Goal: Task Accomplishment & Management: Manage account settings

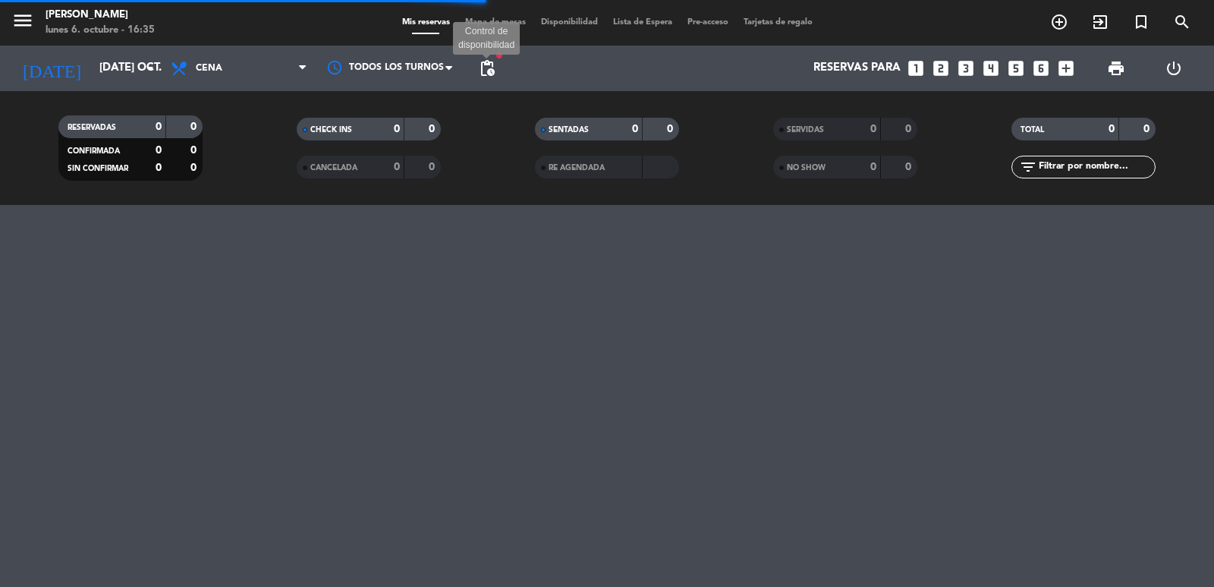
click at [481, 67] on span "pending_actions" at bounding box center [487, 68] width 18 height 18
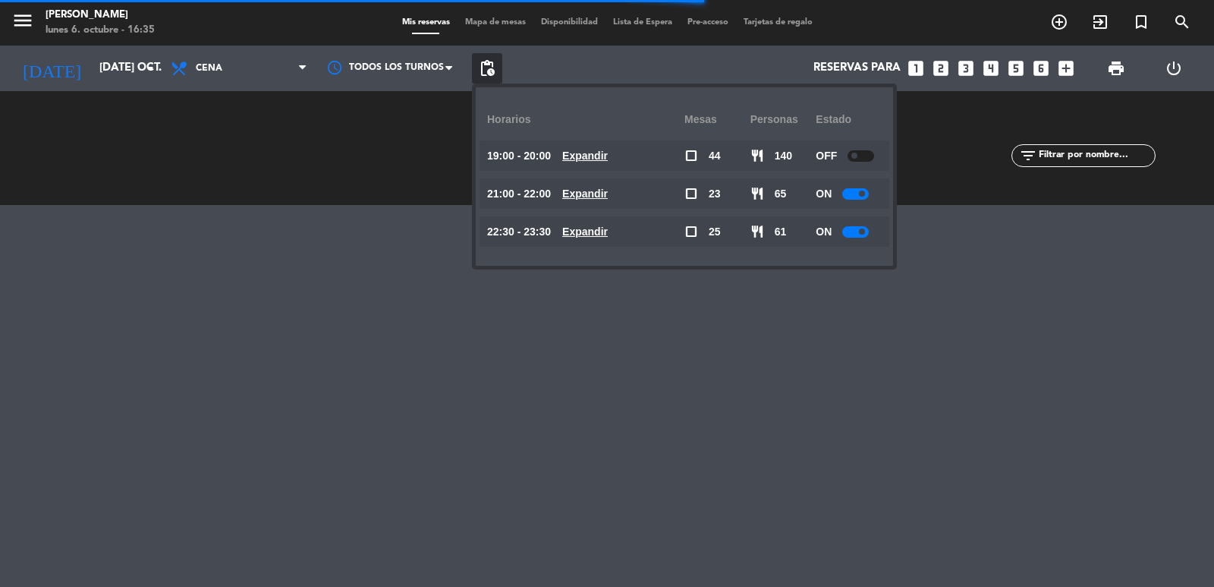
click at [608, 187] on u "Expandir" at bounding box center [585, 193] width 46 height 12
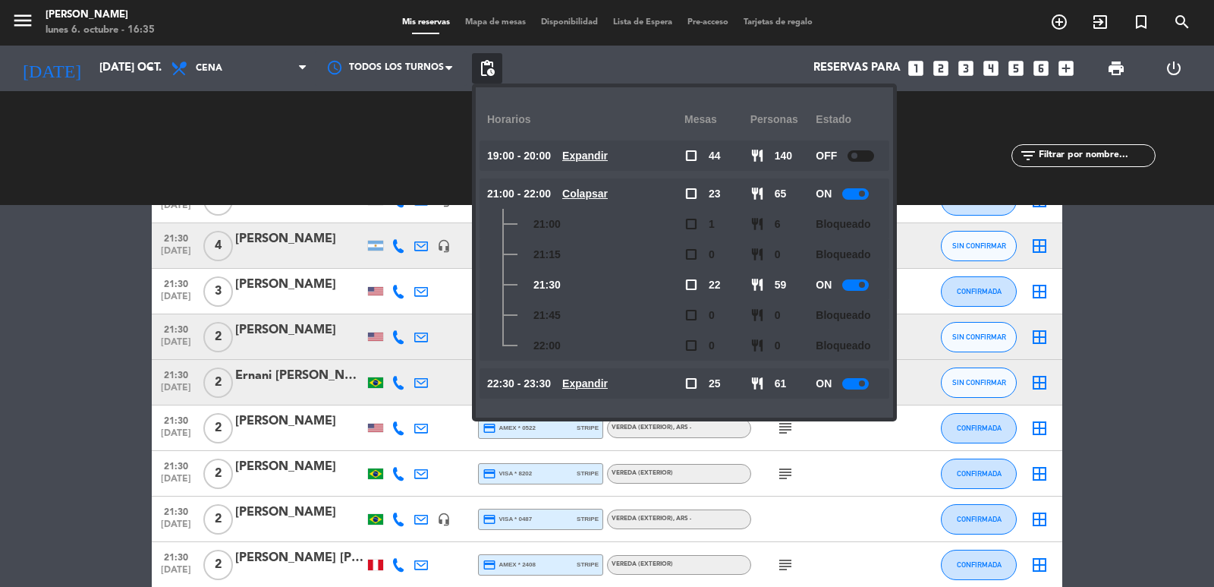
scroll to position [2883, 0]
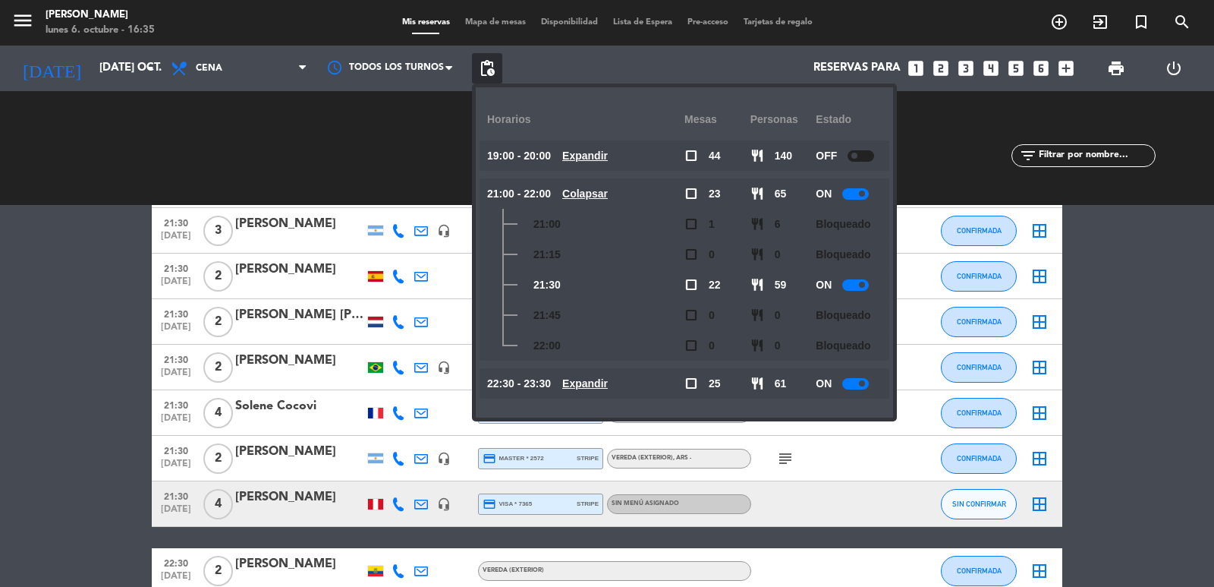
click at [986, 68] on icon "looks_4" at bounding box center [991, 68] width 20 height 20
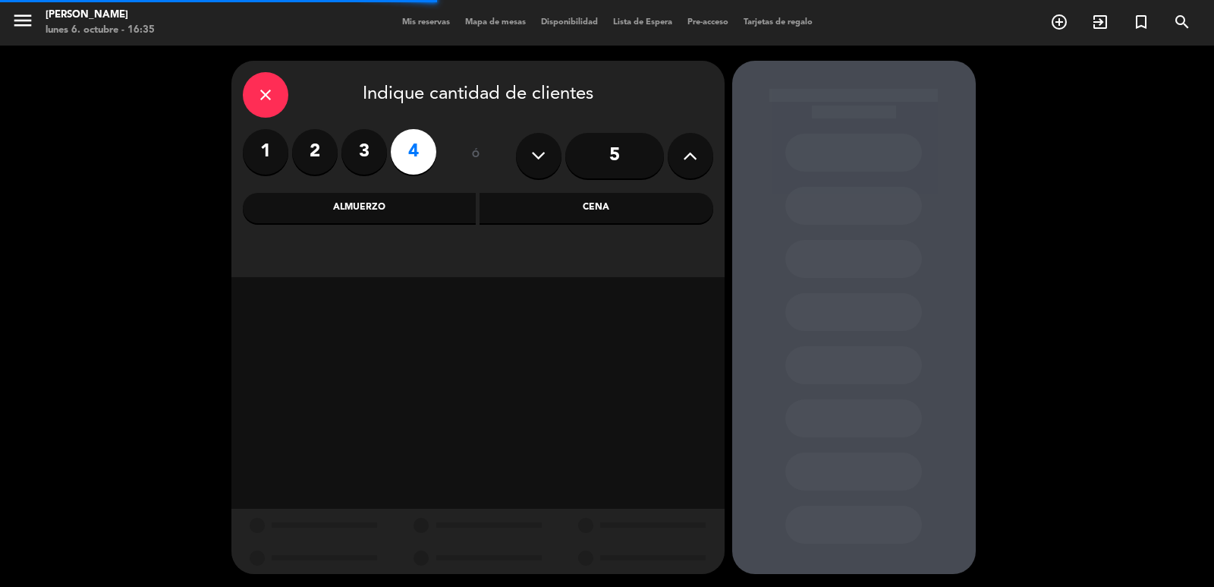
click at [368, 211] on div "Almuerzo" at bounding box center [360, 208] width 234 height 30
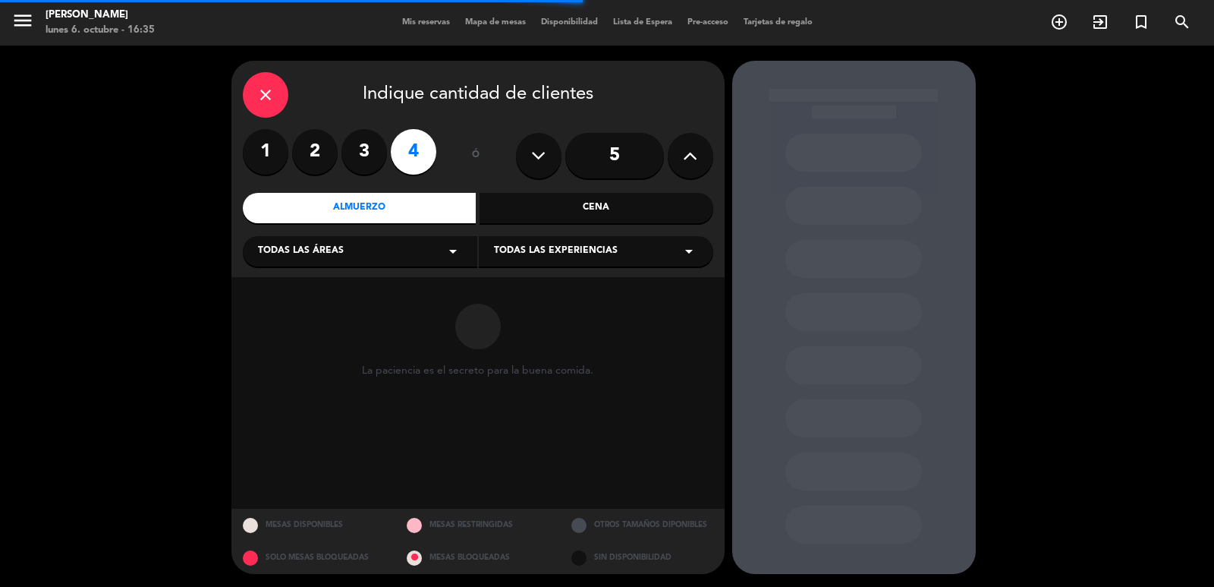
click at [649, 206] on div "Cena" at bounding box center [597, 208] width 234 height 30
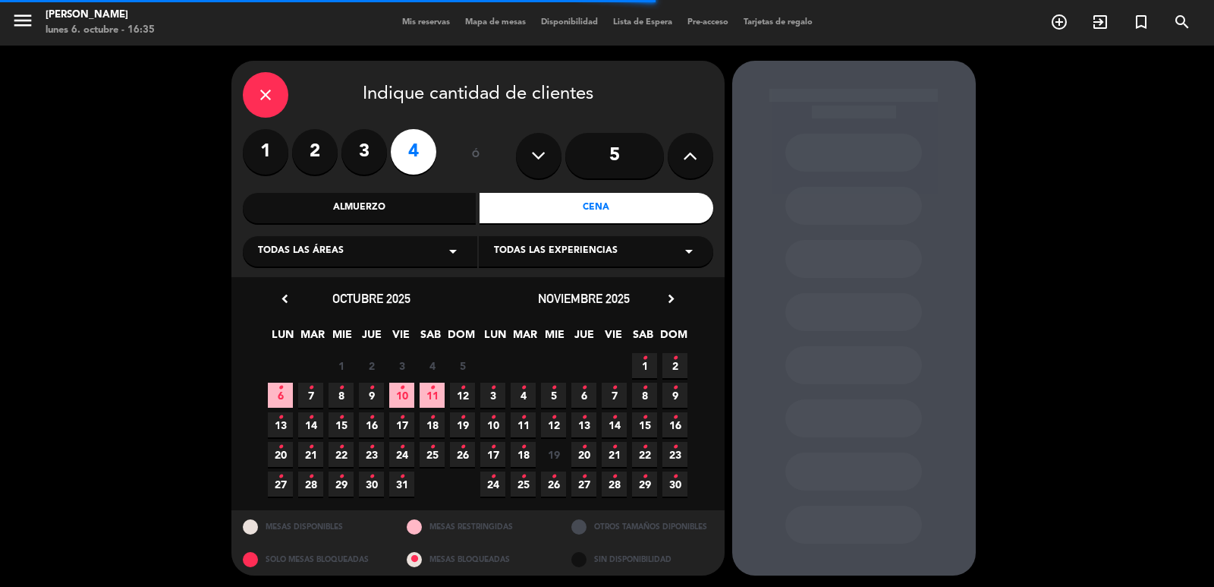
click at [393, 270] on div "close Indique cantidad de clientes 1 2 3 4 ó 5 Almuerzo Cena Todas las áreas ar…" at bounding box center [477, 169] width 493 height 216
click at [392, 263] on div "Todas las áreas arrow_drop_down" at bounding box center [360, 251] width 234 height 30
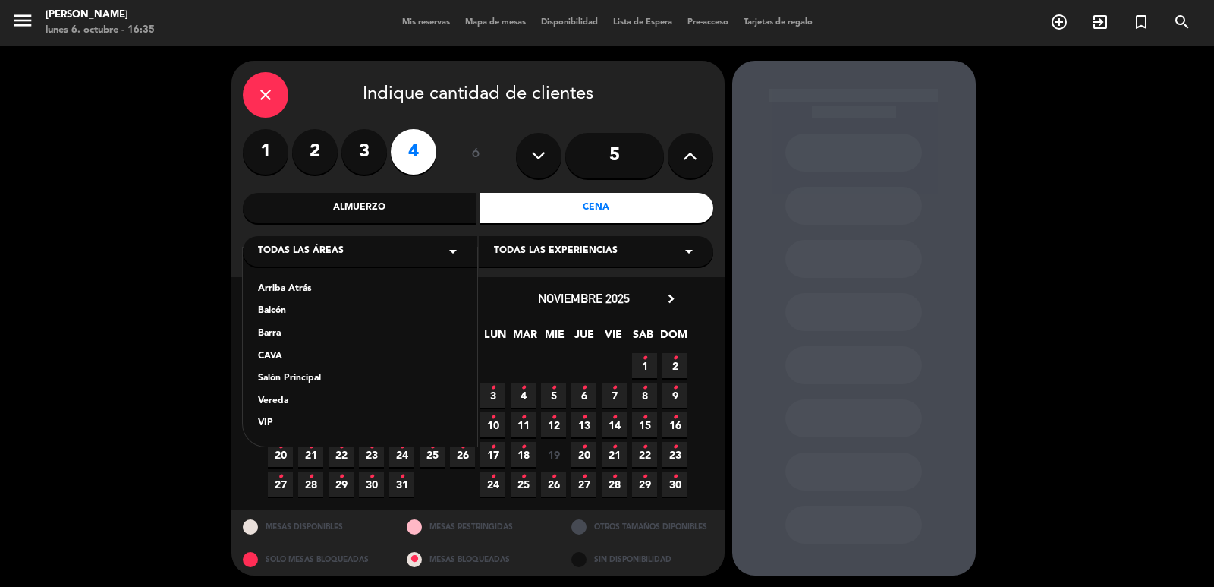
click at [288, 402] on div "Vereda" at bounding box center [360, 401] width 204 height 15
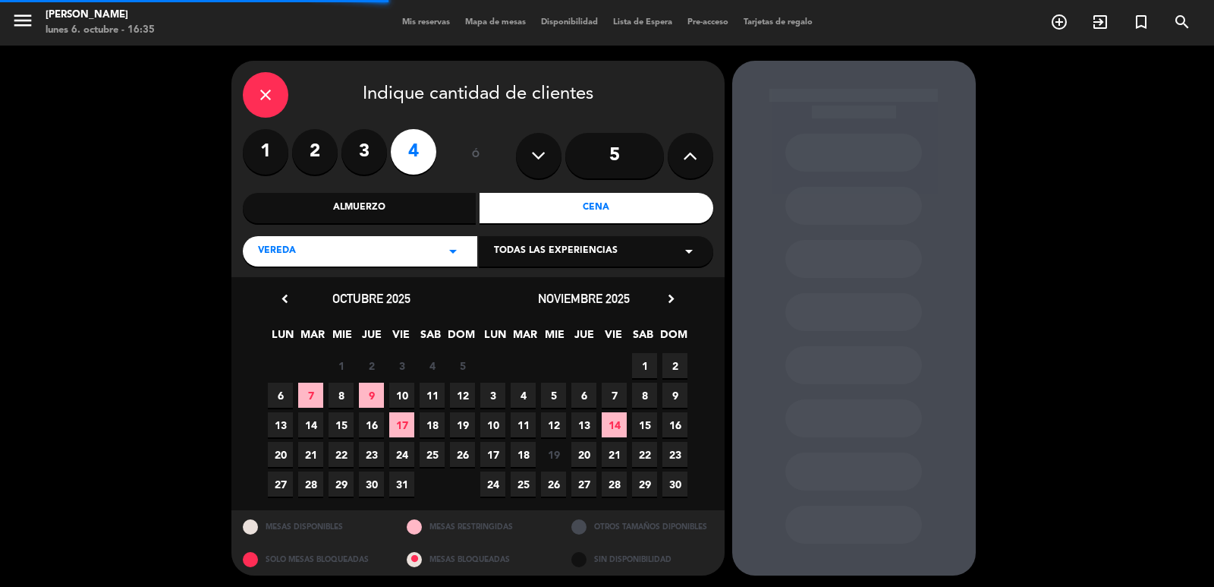
click at [661, 244] on div "Todas las experiencias arrow_drop_down" at bounding box center [596, 251] width 234 height 30
click at [539, 279] on div "Sidewalk (OUTDOORS)" at bounding box center [596, 279] width 234 height 64
click at [537, 287] on div "Sidewalk (OUTDOORS)" at bounding box center [596, 288] width 204 height 15
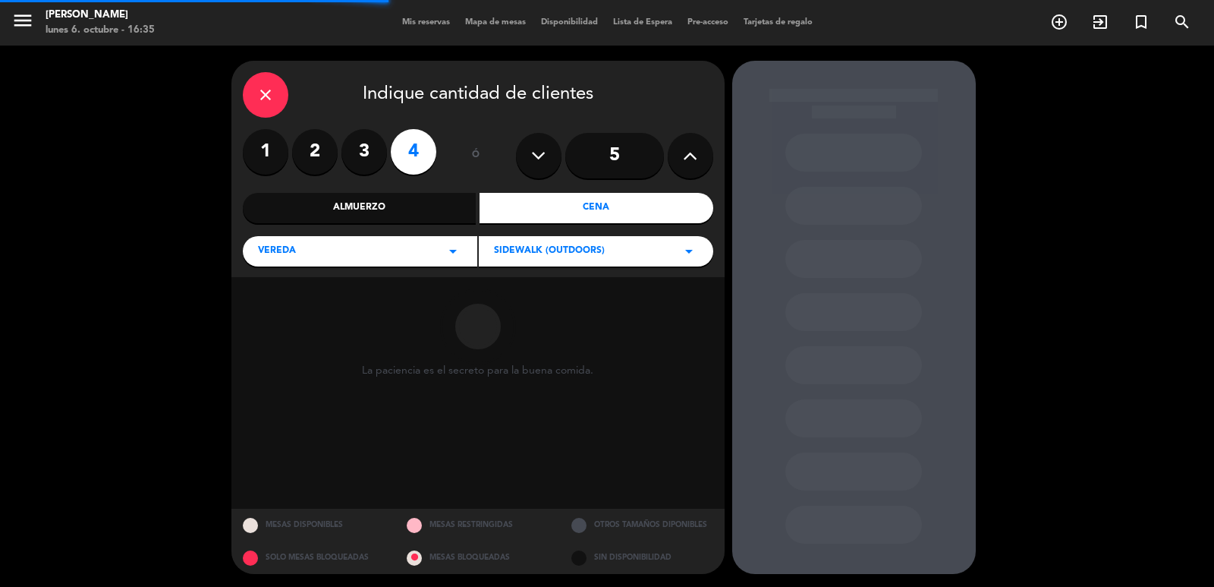
click at [131, 310] on div "close Indique cantidad de clientes 1 2 3 4 ó 5 Almuerzo Cena Vereda arrow_drop_…" at bounding box center [607, 317] width 1214 height 543
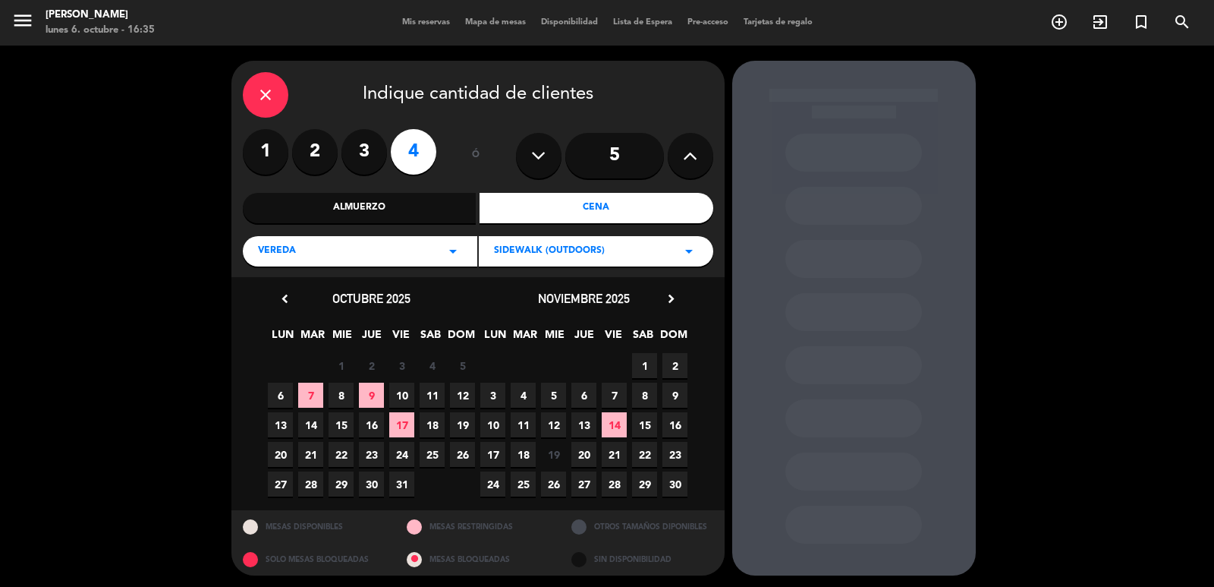
click at [312, 388] on span "7" at bounding box center [310, 394] width 25 height 25
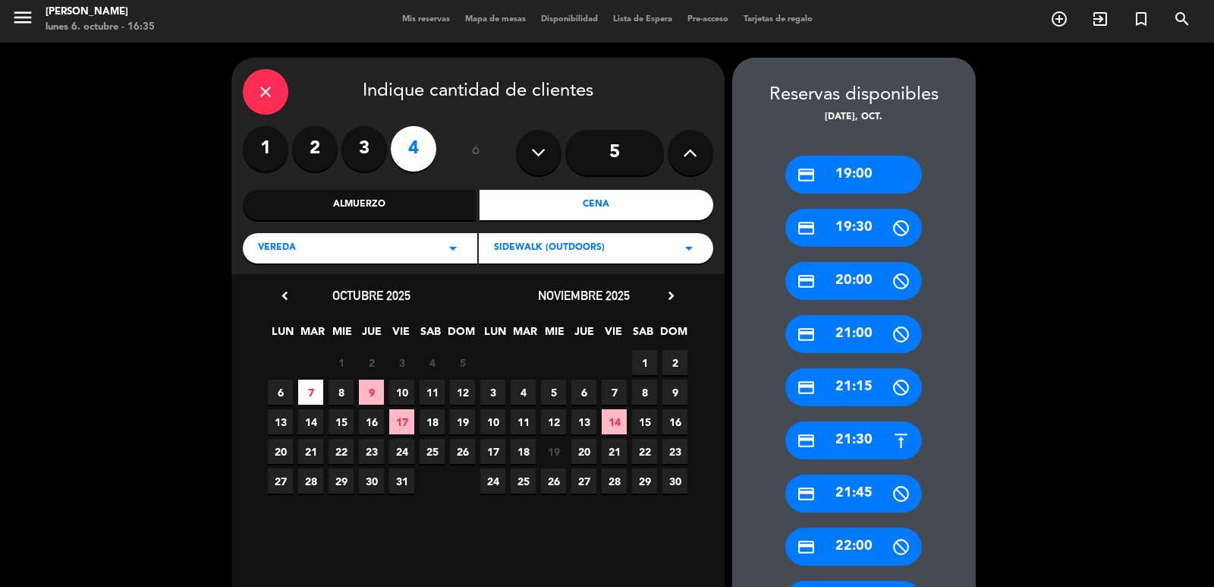
scroll to position [155, 0]
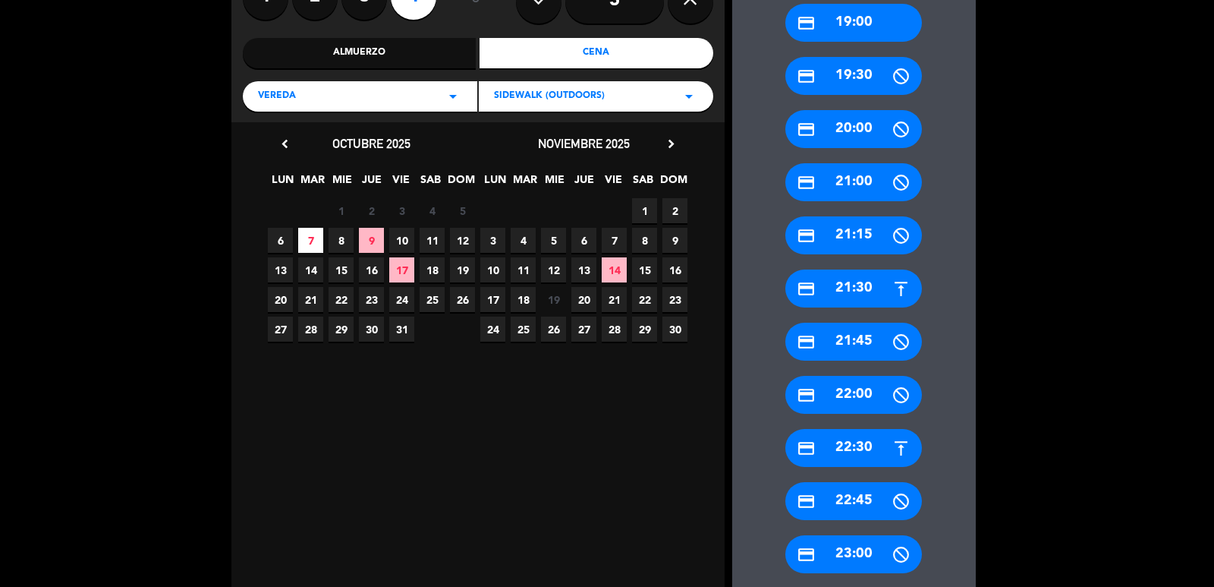
click at [872, 285] on div "credit_card 21:30" at bounding box center [853, 288] width 137 height 38
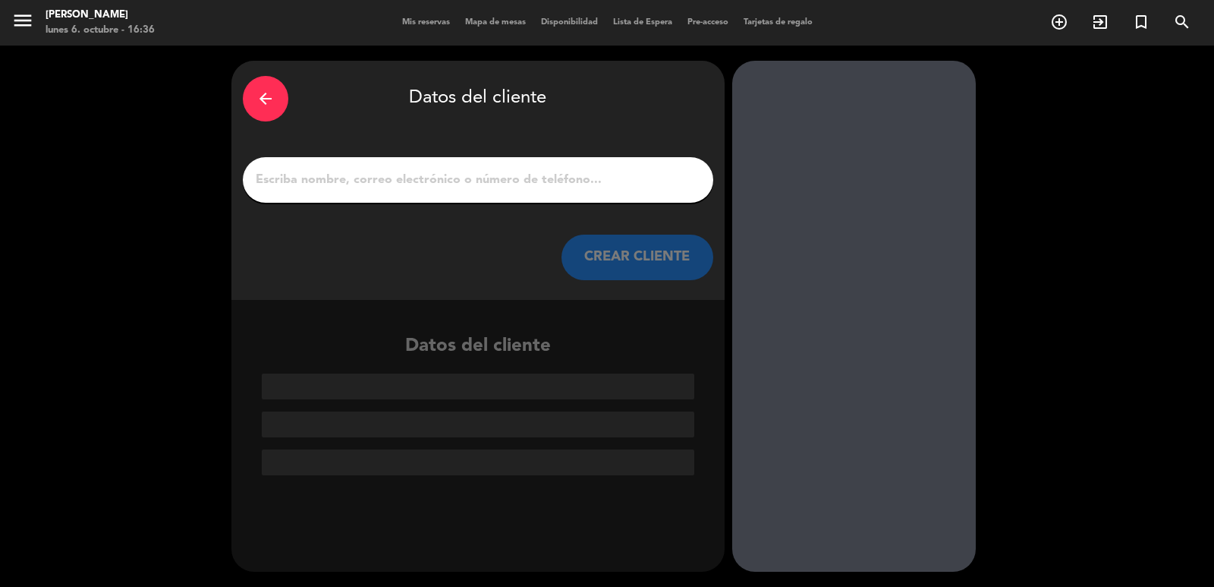
click at [543, 184] on input "1" at bounding box center [478, 179] width 448 height 21
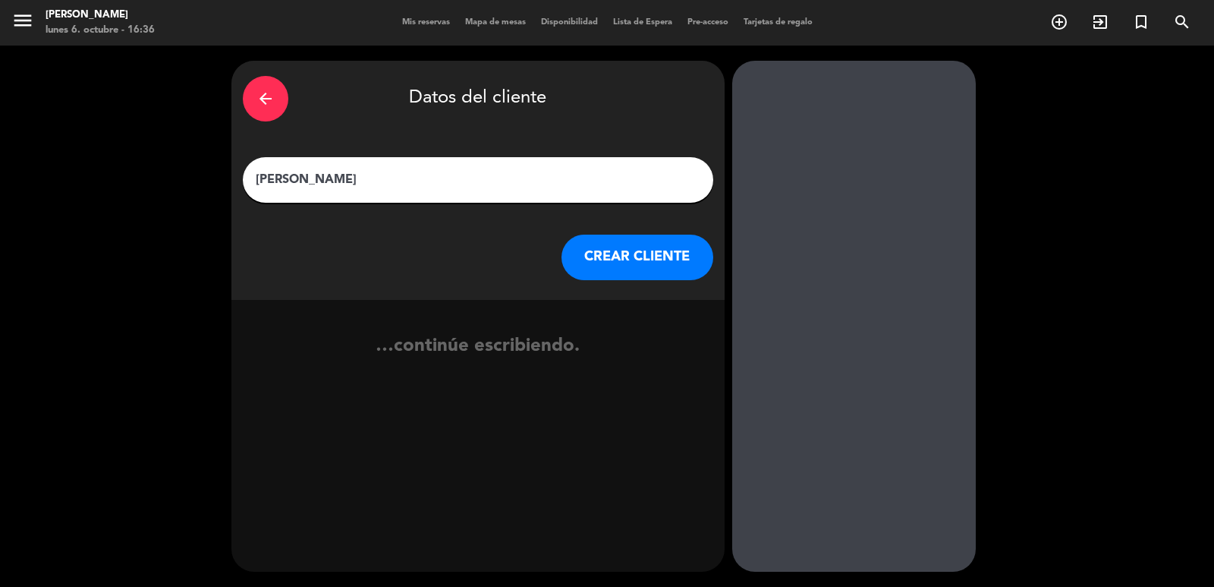
type input "mauricio kusminsky"
click at [617, 250] on button "CREAR CLIENTE" at bounding box center [637, 257] width 152 height 46
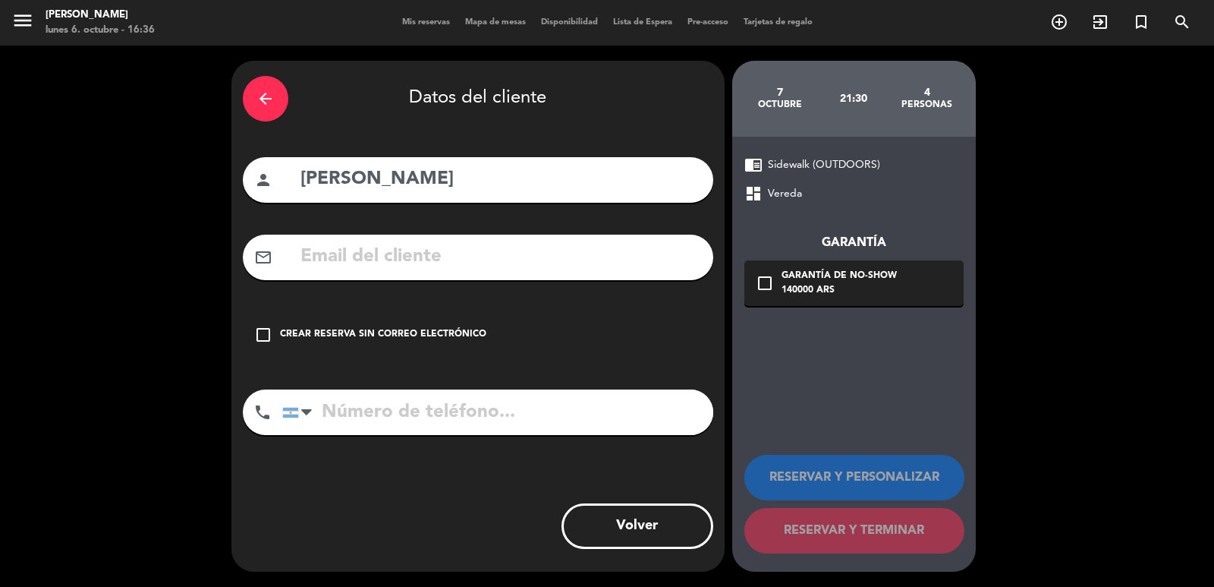
click at [482, 259] on input "text" at bounding box center [500, 256] width 403 height 31
type input "moekusminskyicloud.com"
click at [407, 414] on input "tel" at bounding box center [497, 412] width 431 height 46
click at [284, 419] on div at bounding box center [300, 412] width 35 height 44
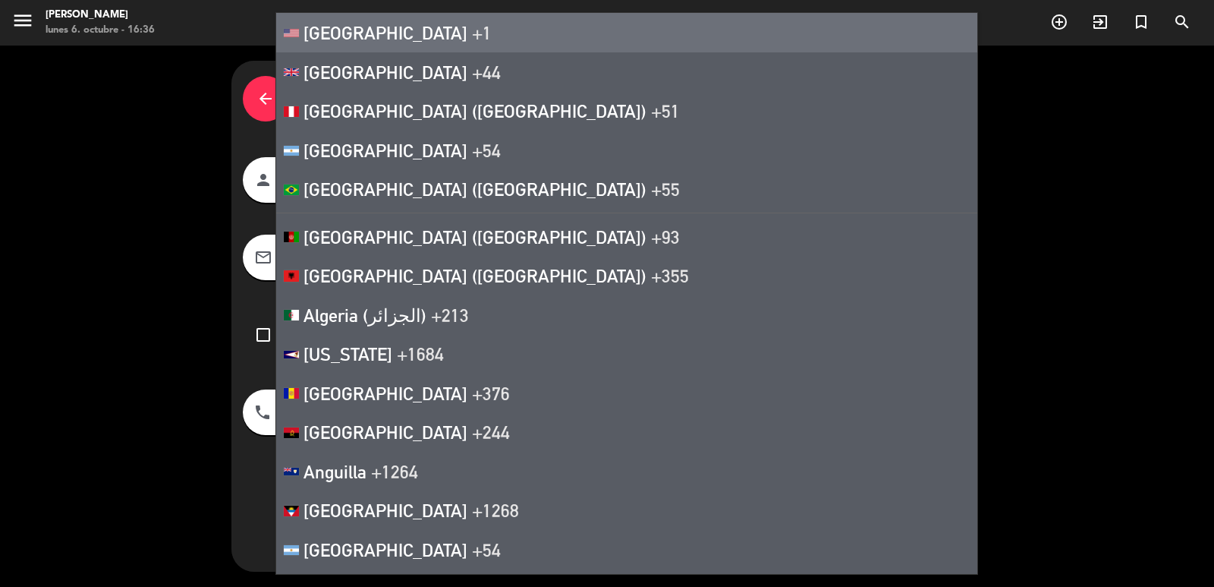
click at [460, 30] on li "United States +1" at bounding box center [626, 32] width 701 height 39
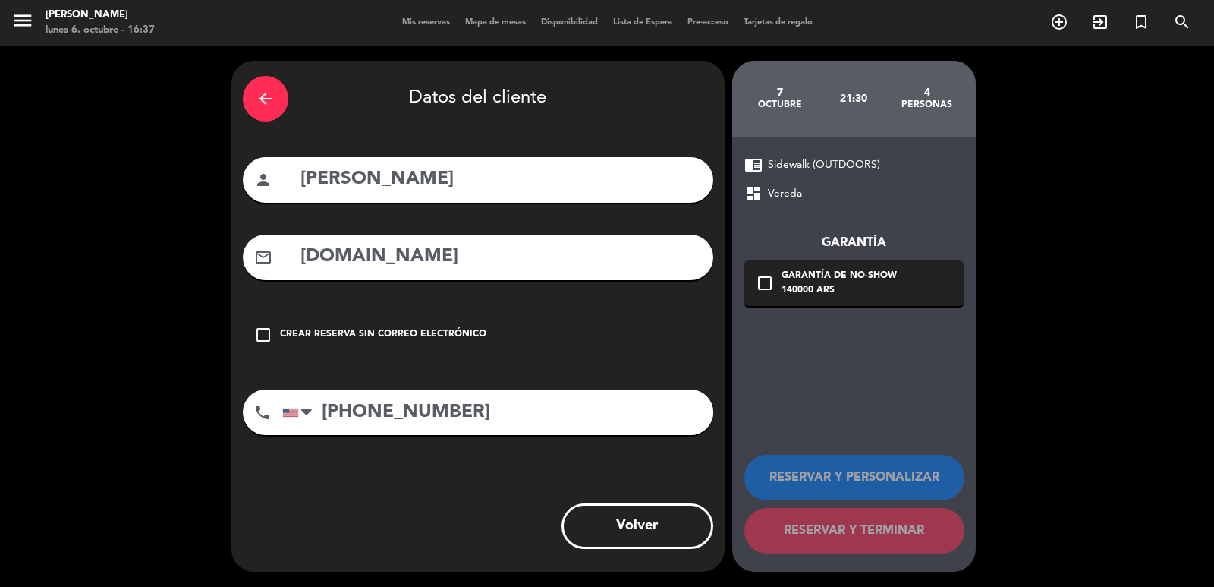
type input "+1 5857392718"
click at [772, 291] on icon "check_box_outline_blank" at bounding box center [765, 283] width 18 height 18
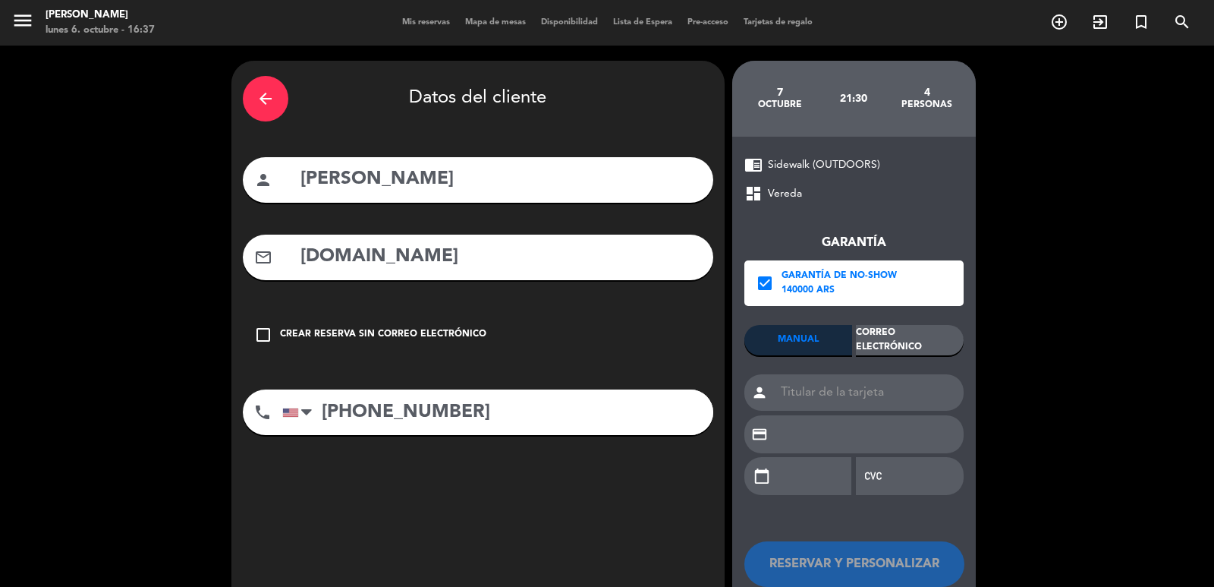
click at [930, 346] on div "Correo Electrónico" at bounding box center [910, 340] width 108 height 30
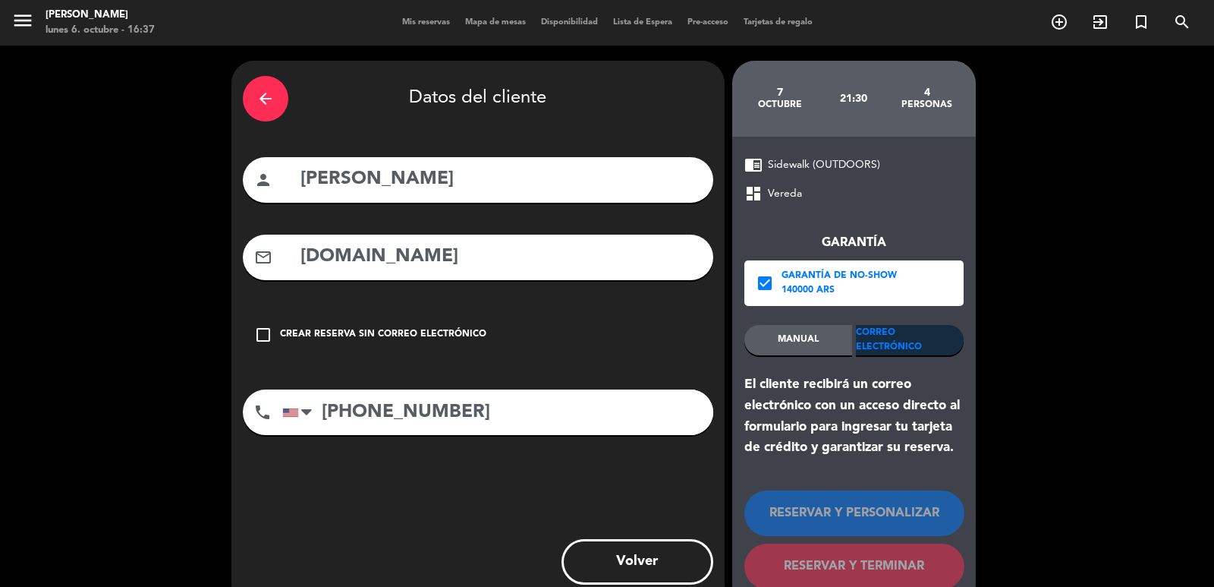
click at [904, 346] on div "Correo Electrónico" at bounding box center [910, 340] width 108 height 30
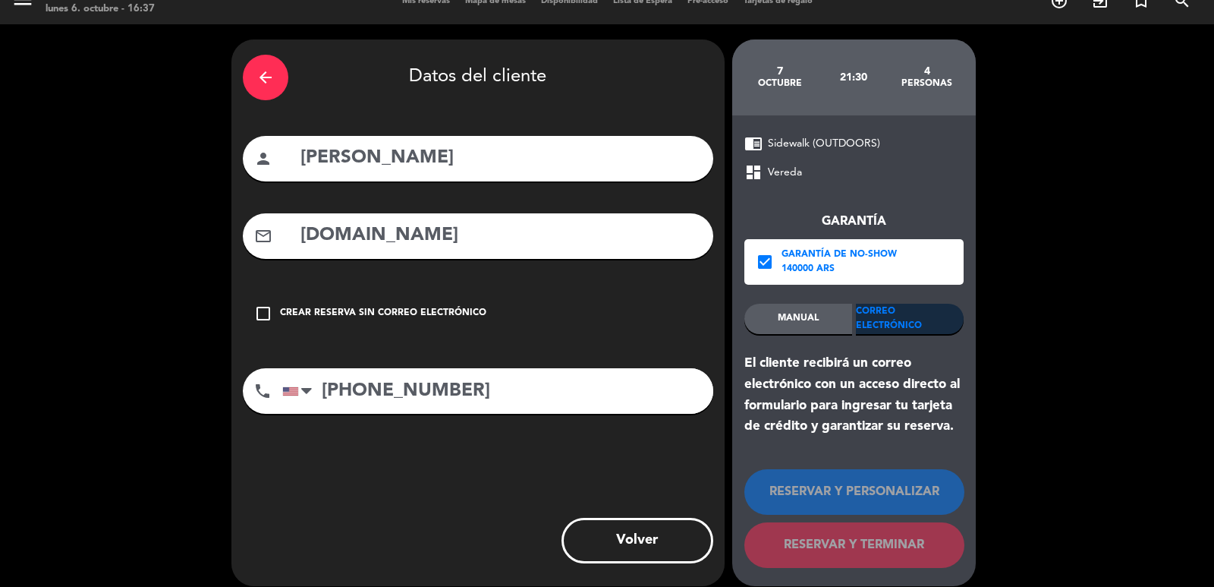
scroll to position [36, 0]
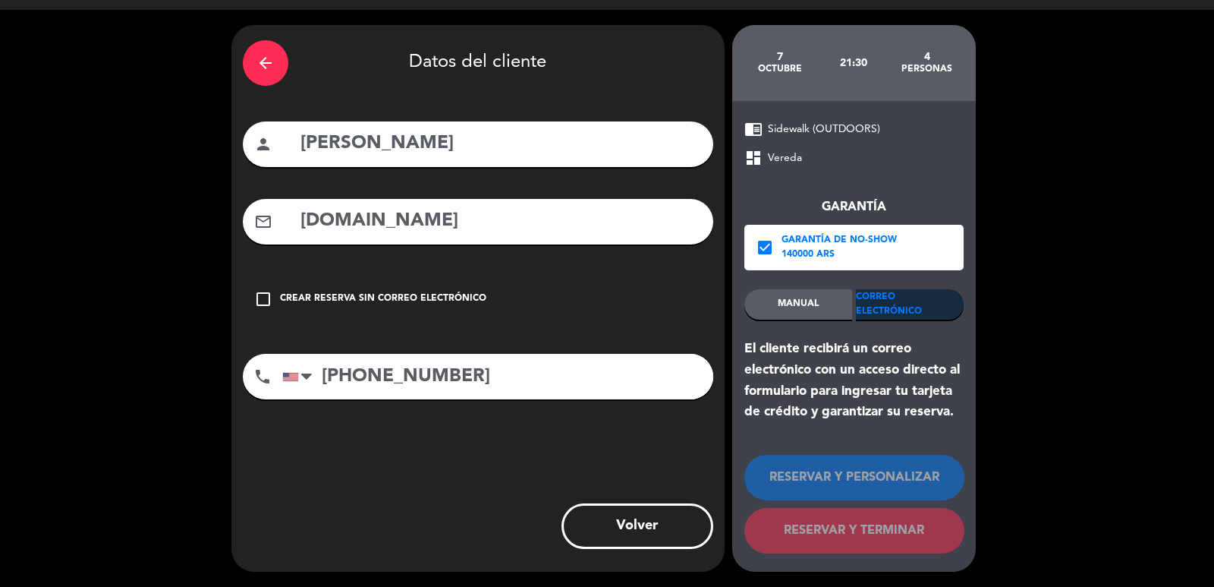
click at [545, 227] on input "moekusminskyicloud.com" at bounding box center [500, 221] width 403 height 31
click at [883, 297] on div "Correo Electrónico" at bounding box center [910, 304] width 108 height 30
click at [539, 215] on input "moekusminskyicloud.com" at bounding box center [500, 221] width 403 height 31
drag, startPoint x: 555, startPoint y: 222, endPoint x: 533, endPoint y: 224, distance: 22.9
click at [555, 221] on input "moekusminskyicloud.com" at bounding box center [500, 221] width 403 height 31
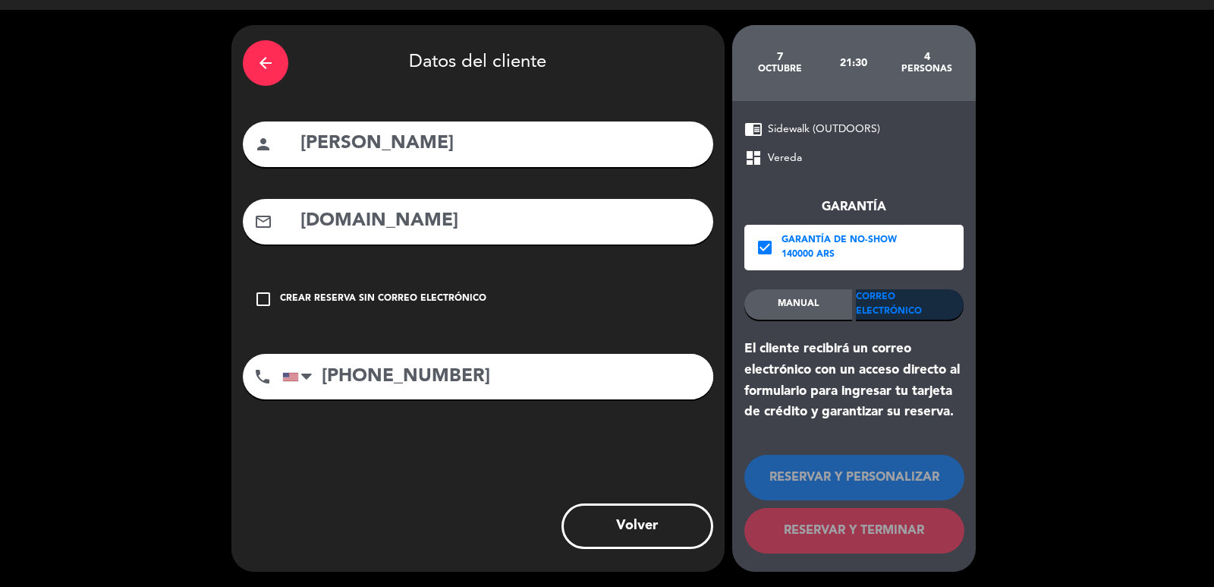
click at [435, 228] on input "moekusminskyicloud.com" at bounding box center [500, 221] width 403 height 31
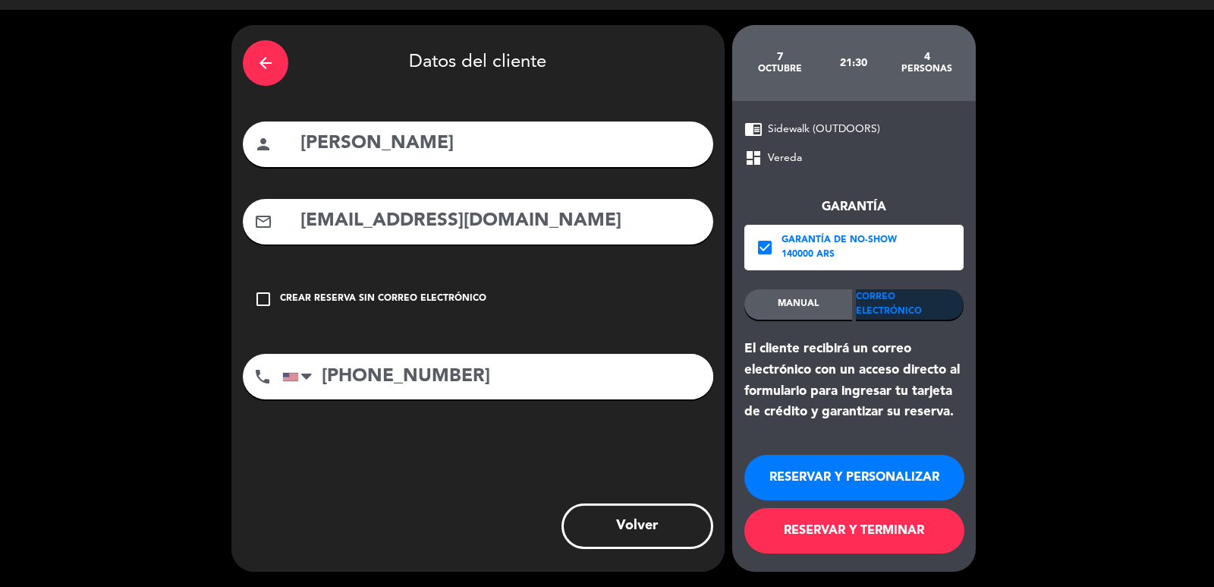
type input "moekusminsky@icloud.com"
click at [867, 476] on button "RESERVAR Y PERSONALIZAR" at bounding box center [854, 477] width 220 height 46
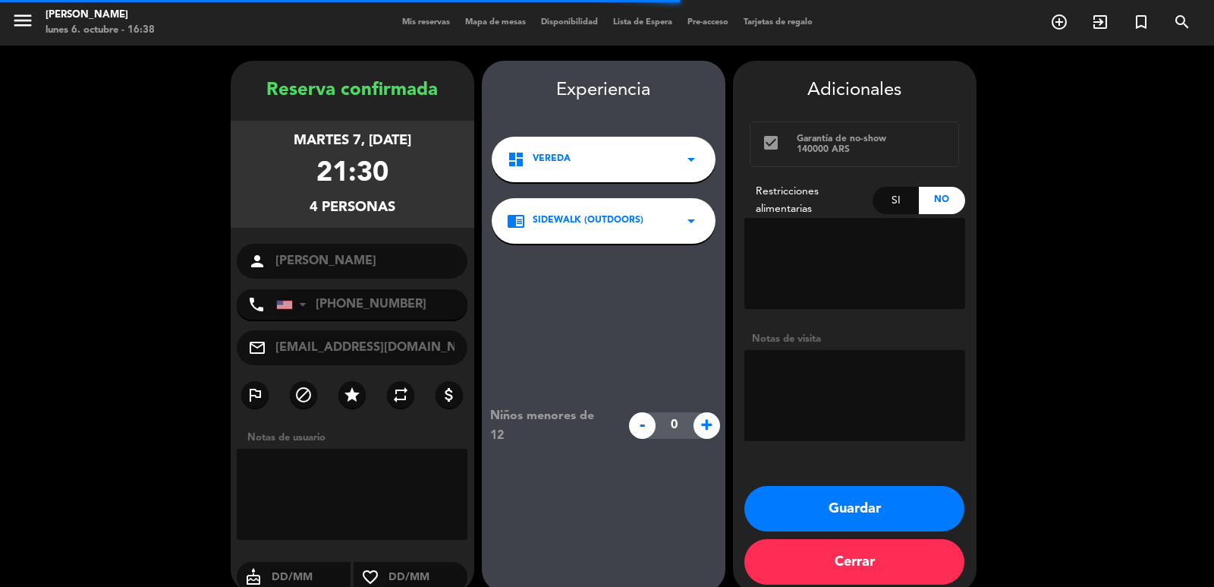
scroll to position [20, 0]
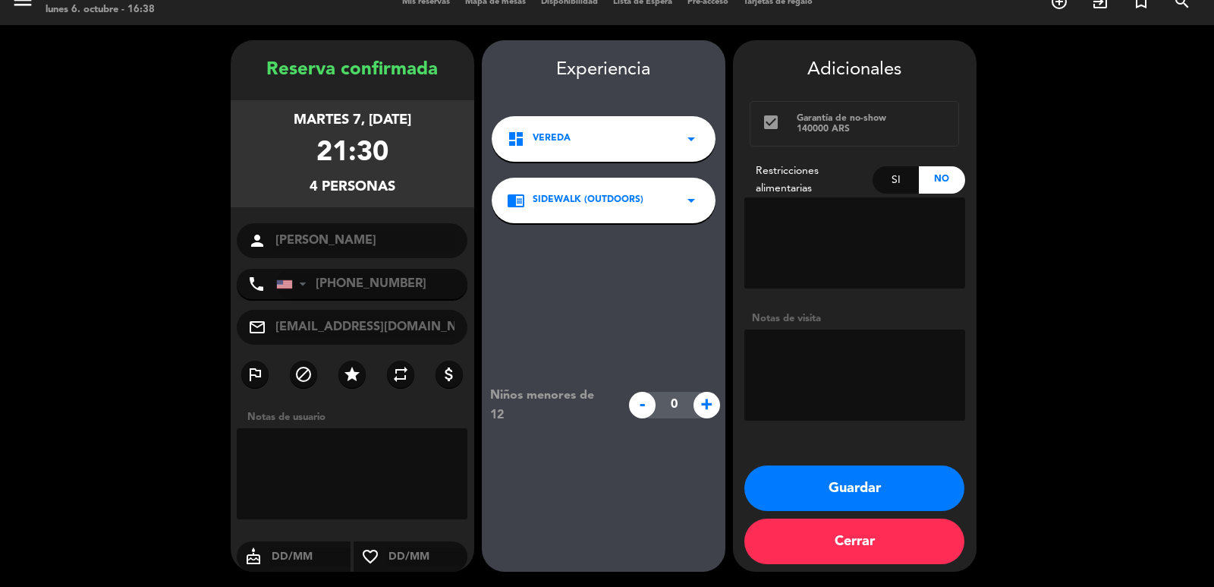
click at [835, 486] on button "Guardar" at bounding box center [854, 488] width 220 height 46
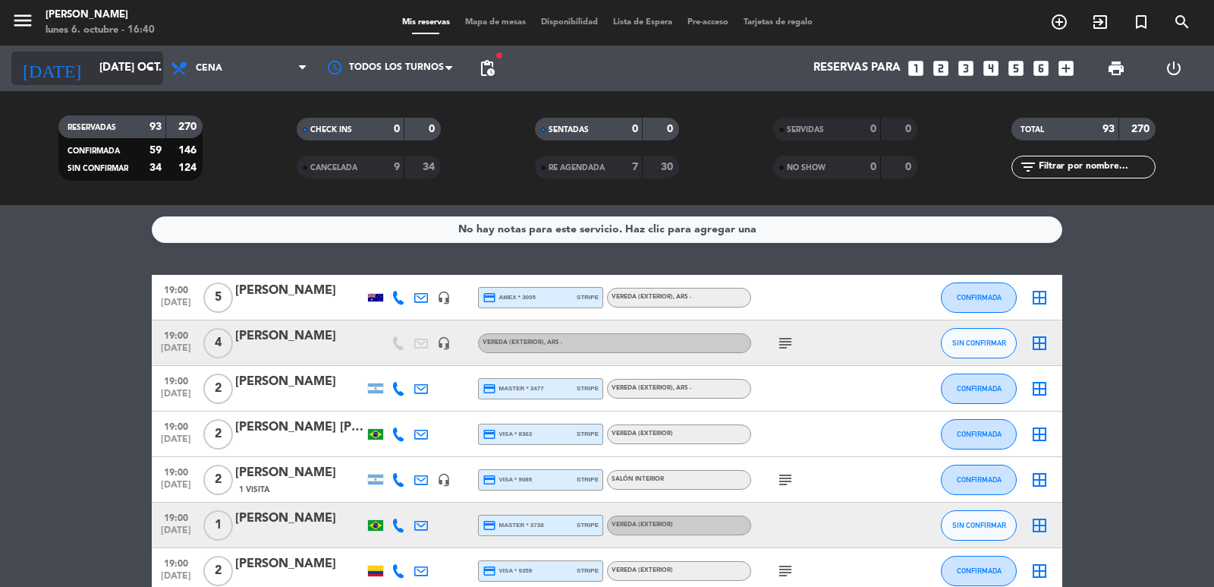
click at [96, 57] on input "mar. 7 oct." at bounding box center [165, 68] width 146 height 29
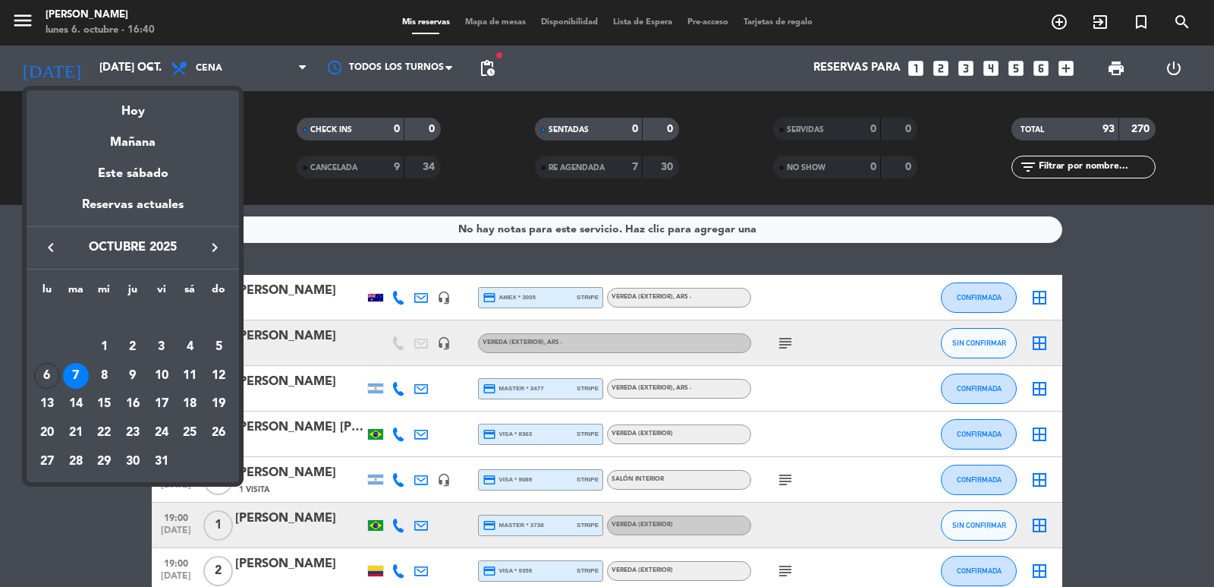
click at [136, 121] on div "Hoy" at bounding box center [133, 105] width 212 height 31
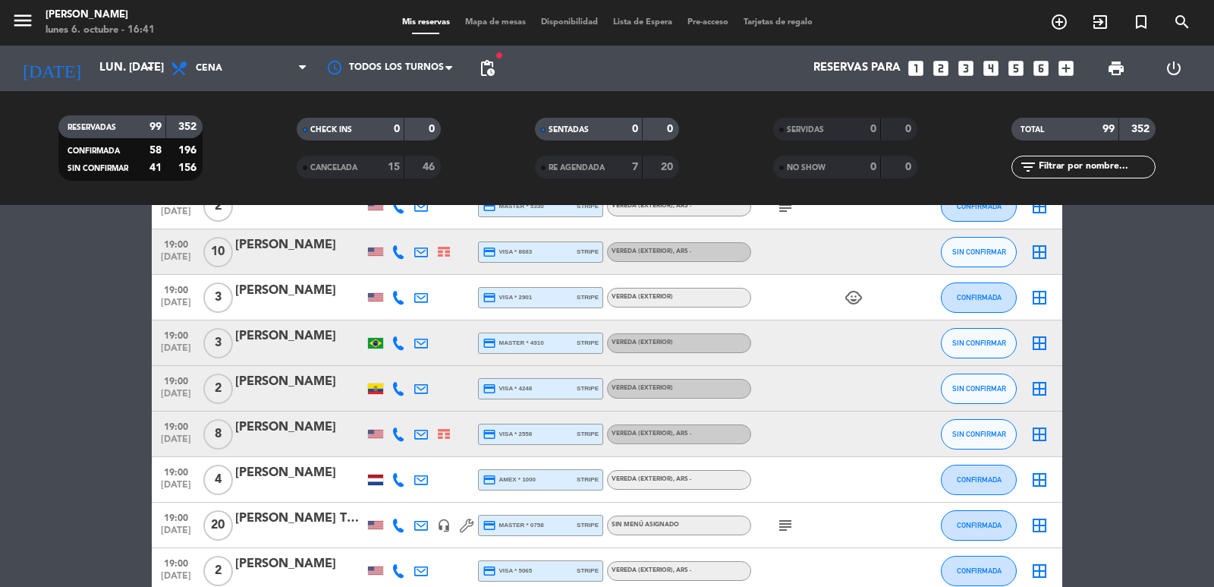
scroll to position [1517, 0]
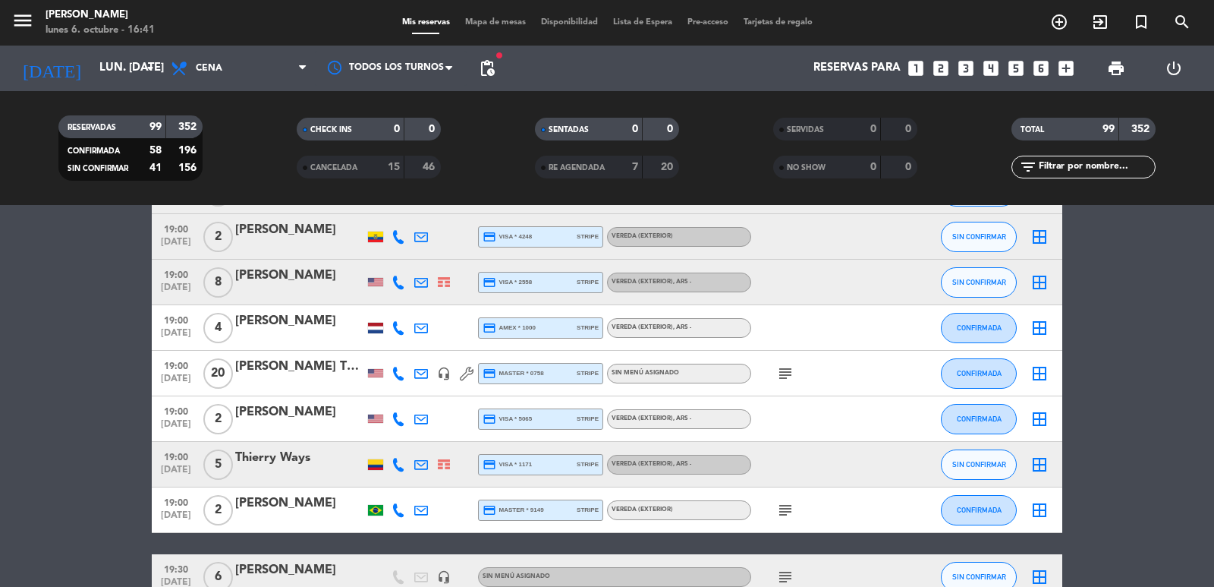
click at [791, 374] on icon "subject" at bounding box center [785, 373] width 18 height 18
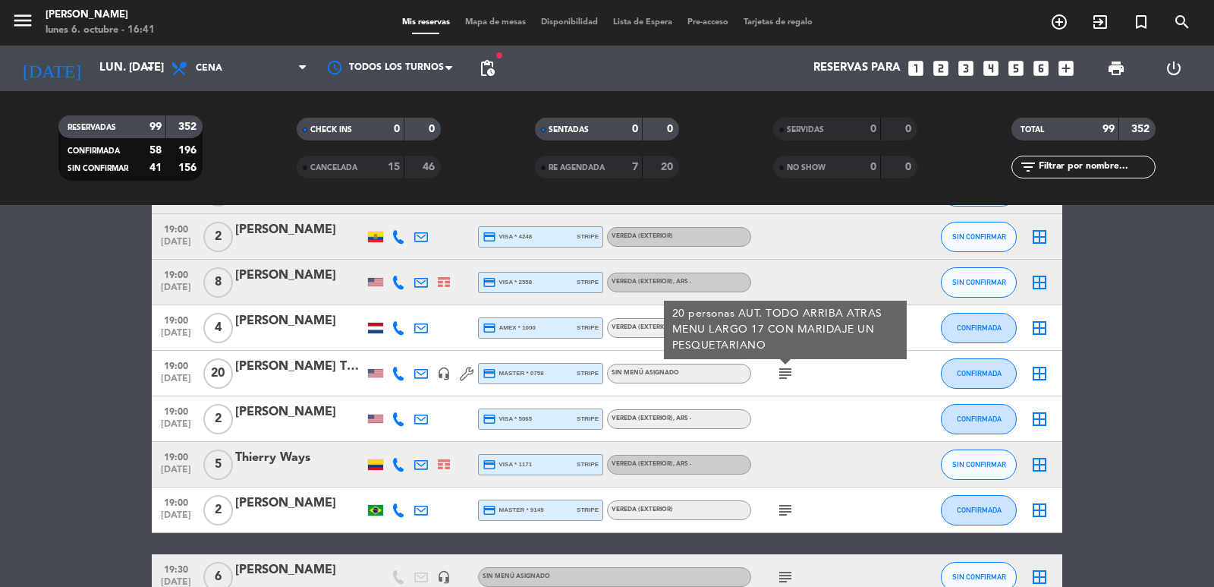
click at [782, 517] on icon "subject" at bounding box center [785, 510] width 18 height 18
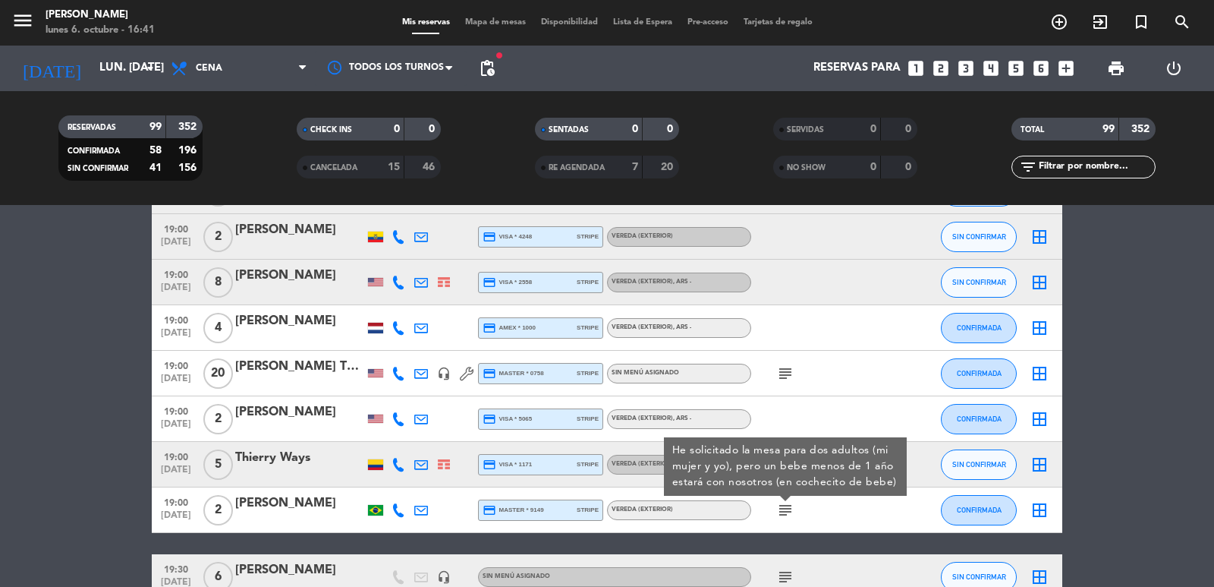
click at [782, 372] on icon "subject" at bounding box center [785, 373] width 18 height 18
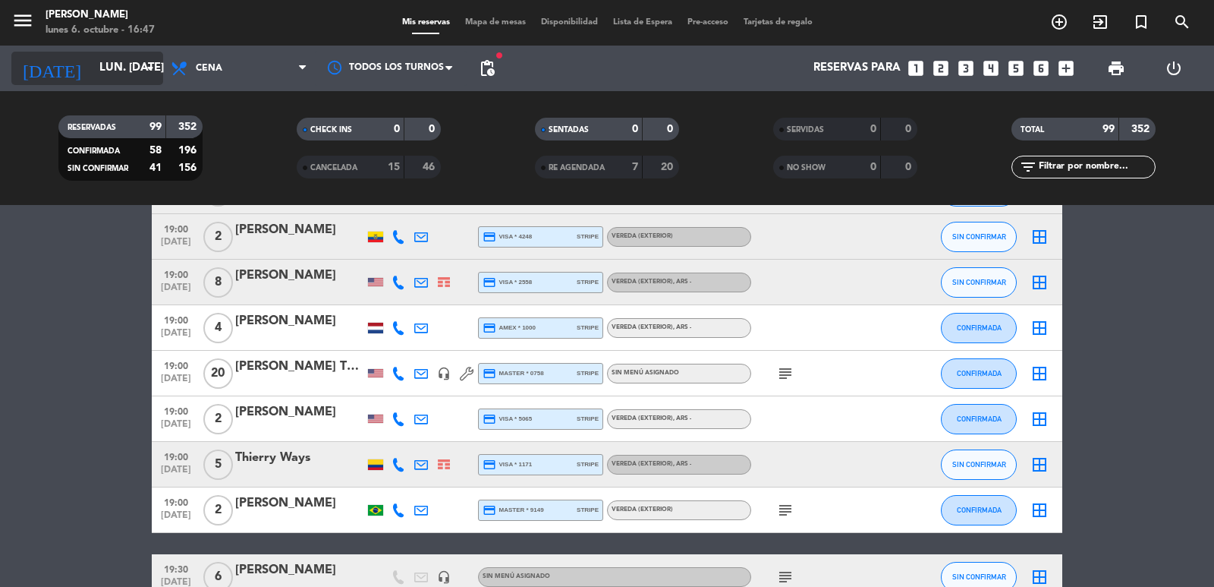
click at [144, 63] on icon "arrow_drop_down" at bounding box center [150, 68] width 18 height 18
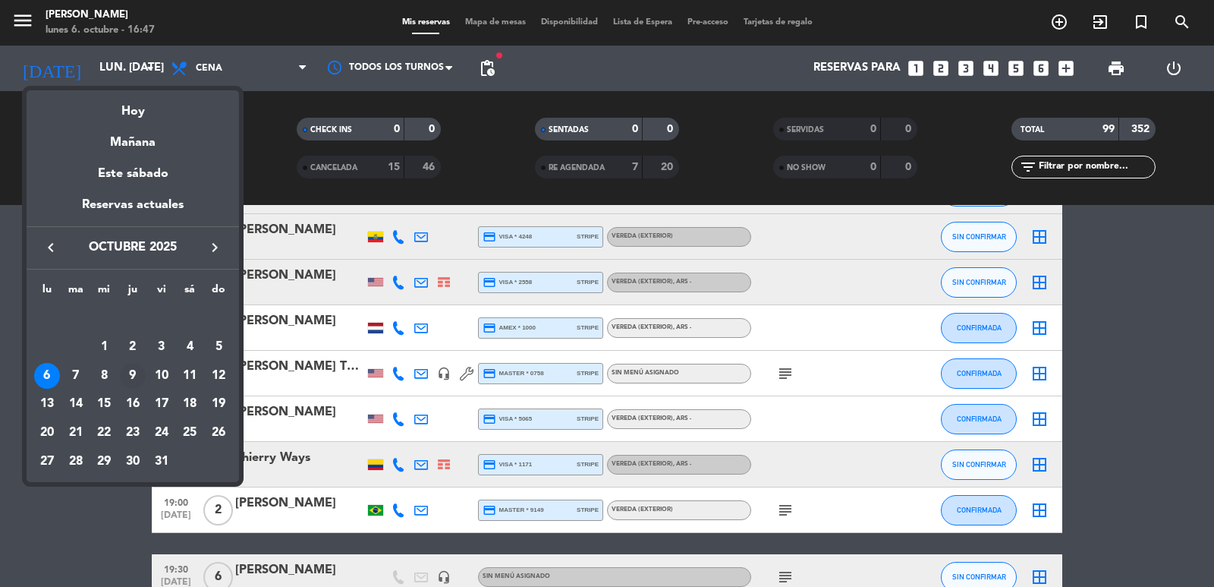
click at [125, 363] on td "9" at bounding box center [132, 375] width 29 height 29
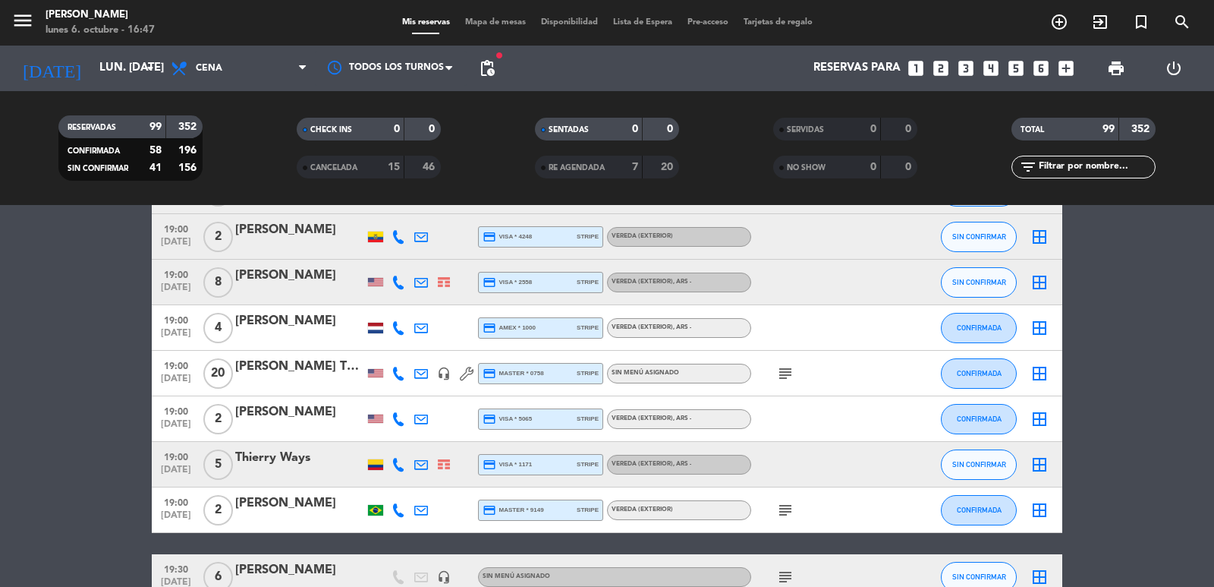
type input "jue. 9 oct."
click at [1086, 162] on input "text" at bounding box center [1096, 167] width 118 height 17
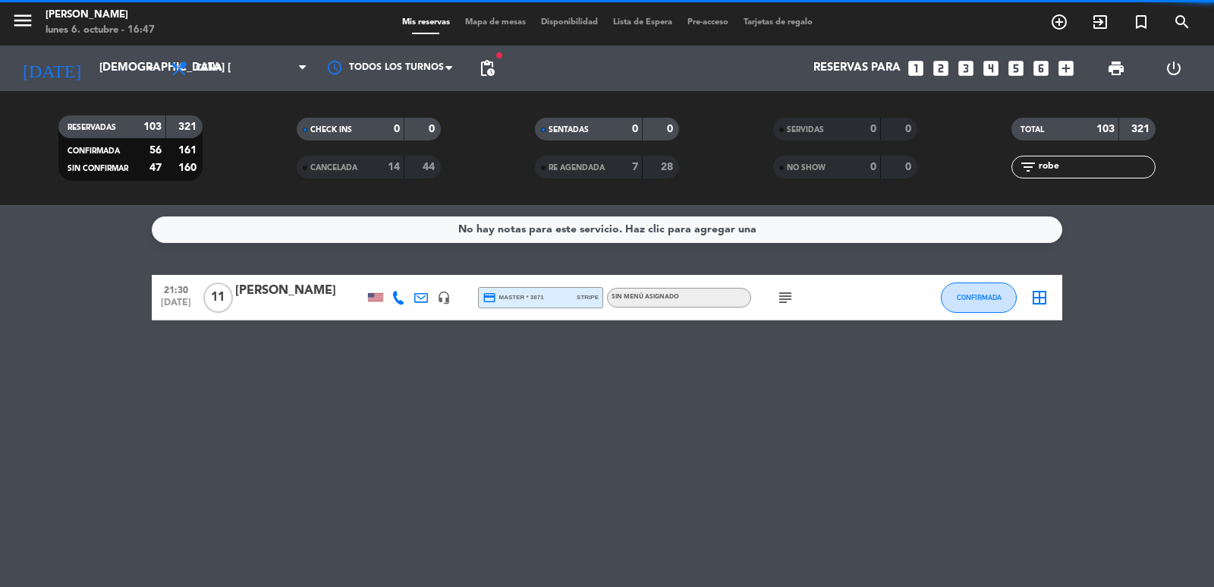
scroll to position [0, 0]
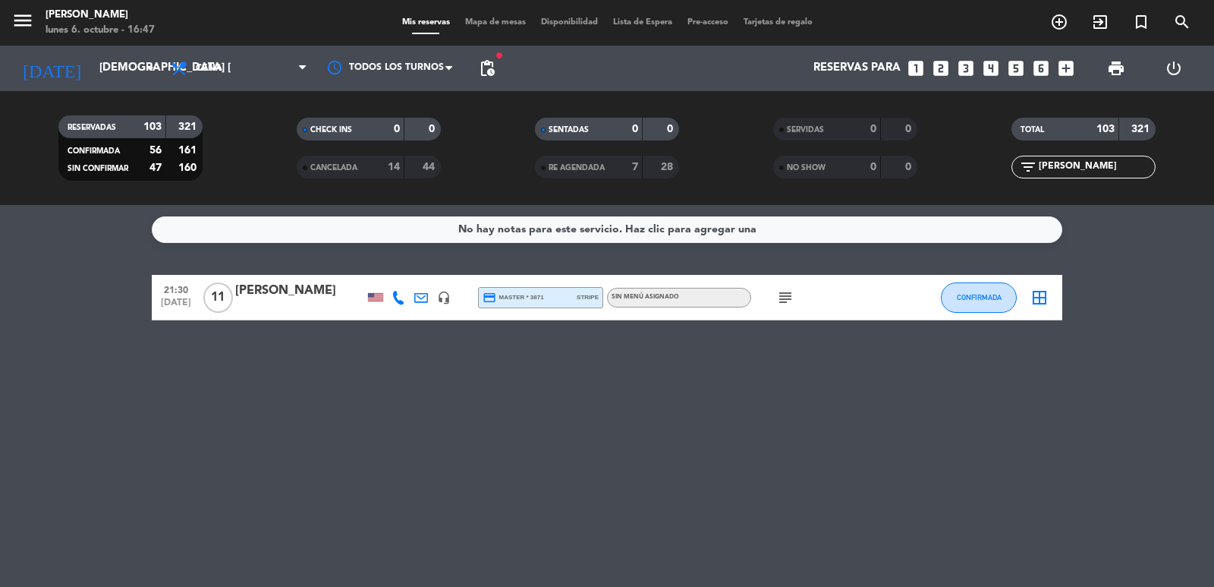
type input "robert"
click at [266, 286] on div "Roberta Guanaes" at bounding box center [299, 291] width 129 height 20
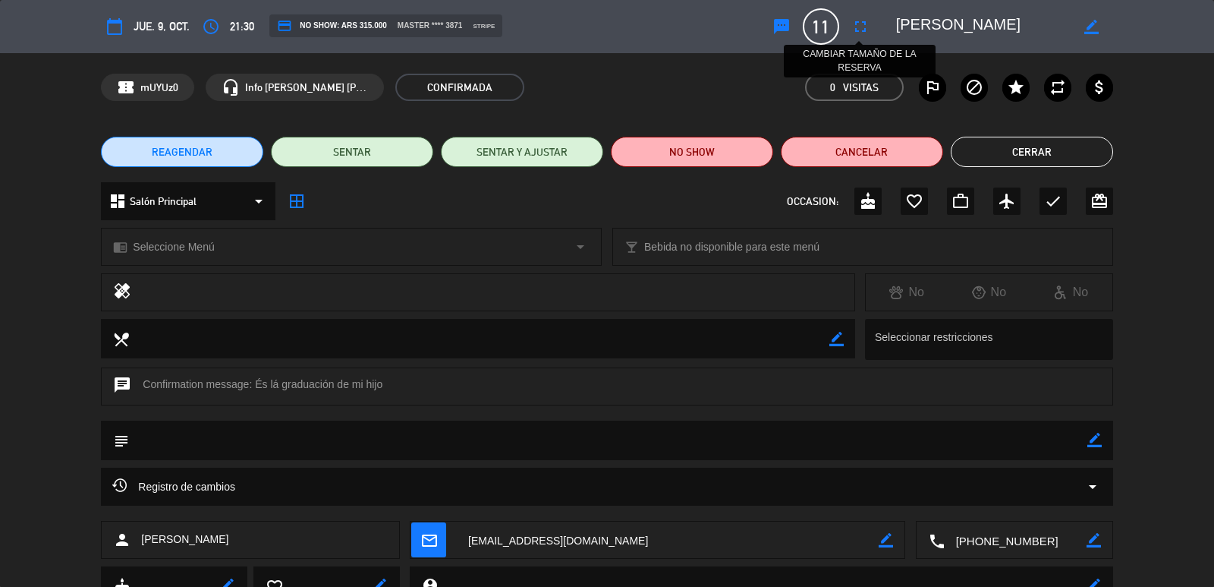
click at [866, 24] on icon "fullscreen" at bounding box center [860, 26] width 18 height 18
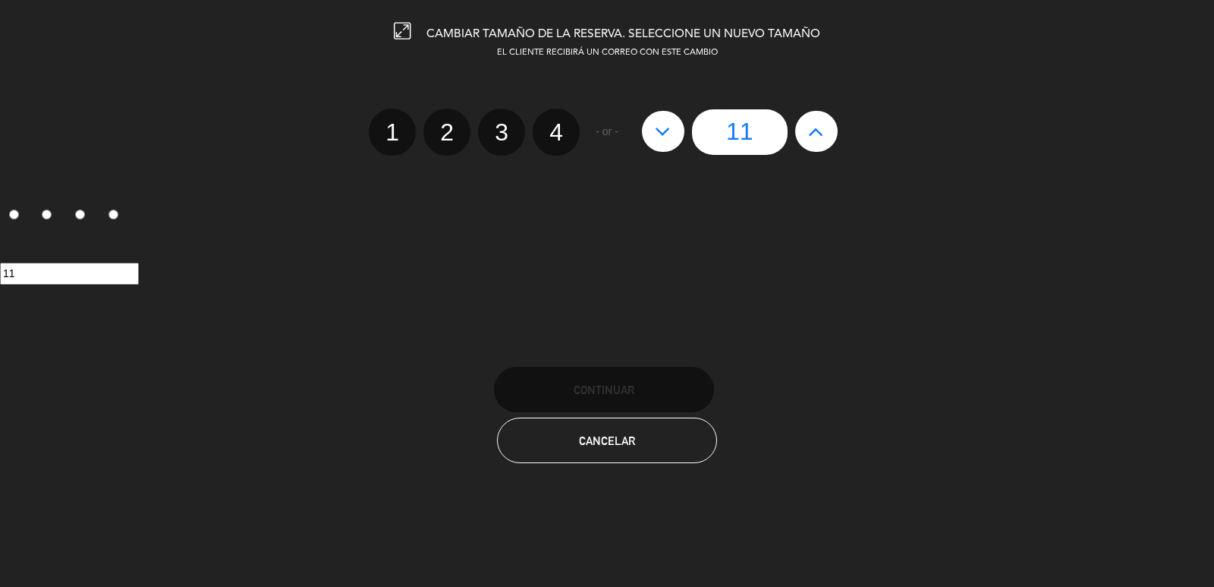
click at [659, 139] on icon at bounding box center [663, 131] width 16 height 24
type input "10"
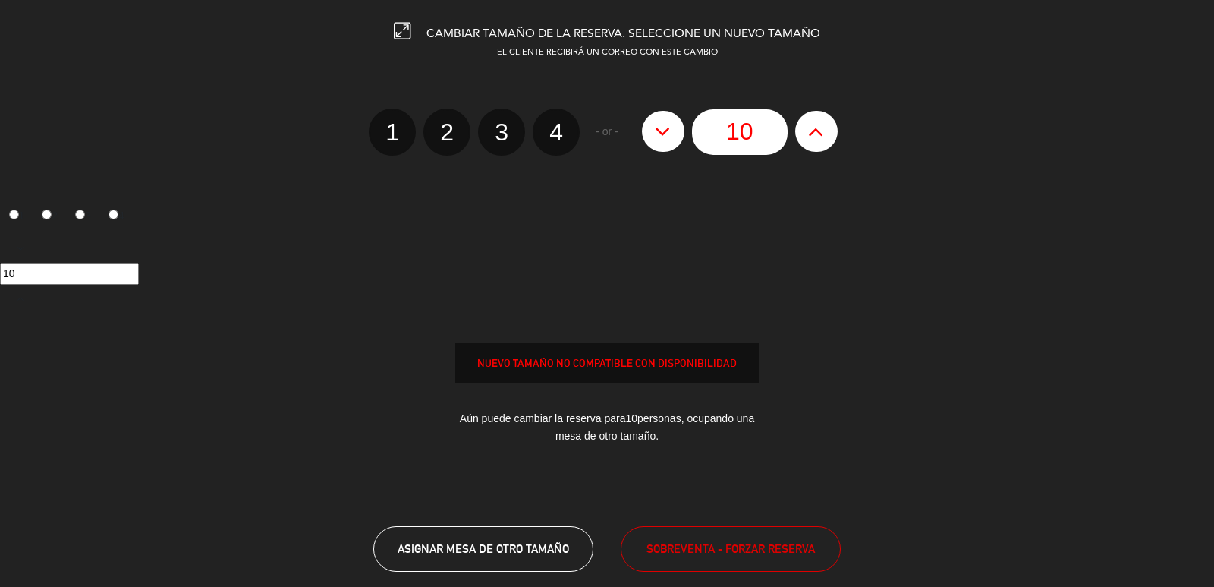
click at [659, 139] on icon at bounding box center [663, 131] width 16 height 24
type input "9"
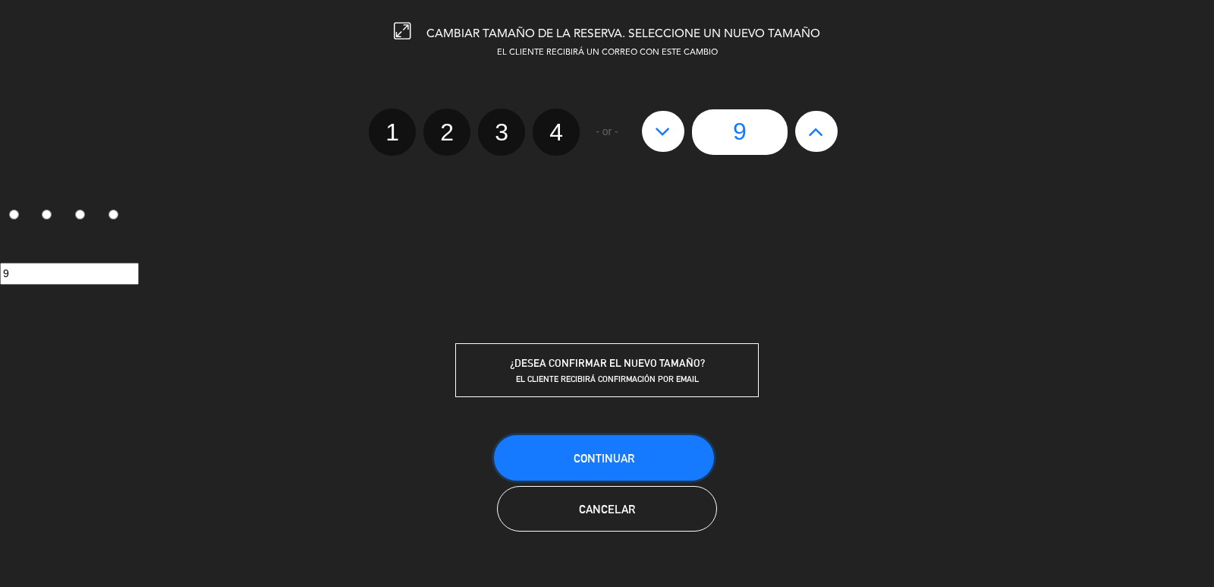
click at [668, 443] on button "Continuar" at bounding box center [604, 458] width 220 height 46
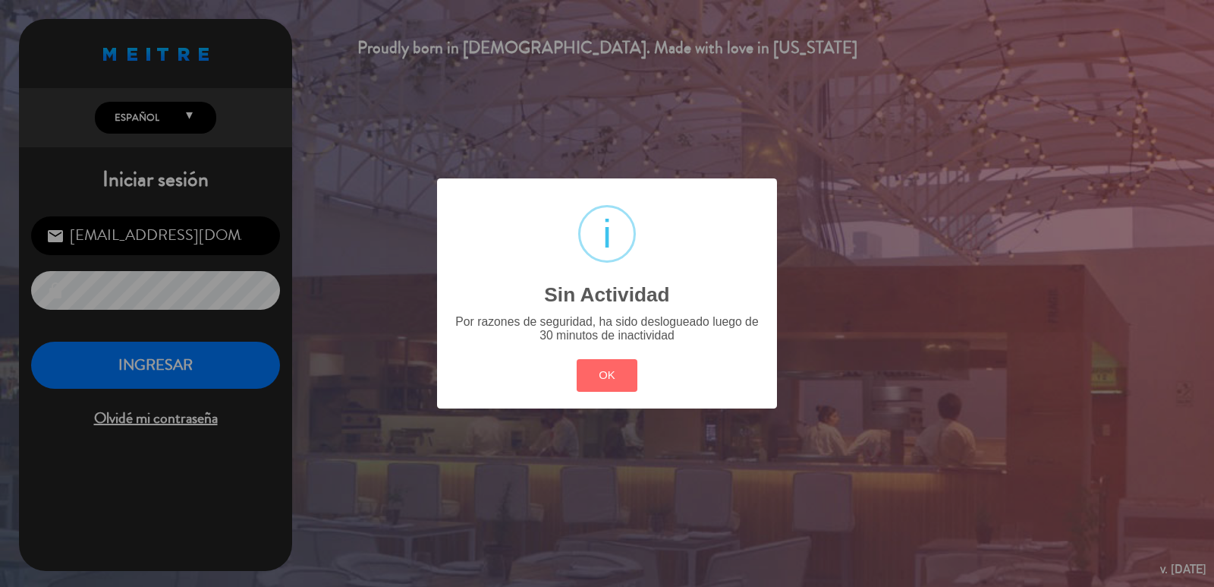
click at [602, 357] on div "OK Cancel" at bounding box center [607, 374] width 68 height 39
click at [596, 374] on button "OK" at bounding box center [607, 375] width 61 height 33
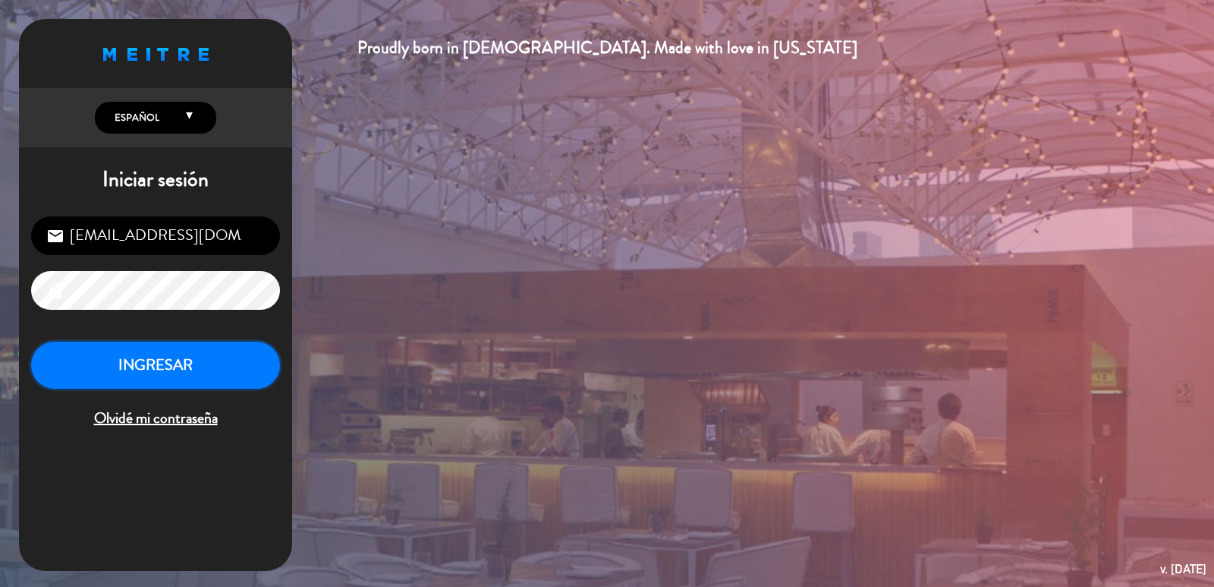
click at [251, 357] on button "INGRESAR" at bounding box center [155, 365] width 249 height 48
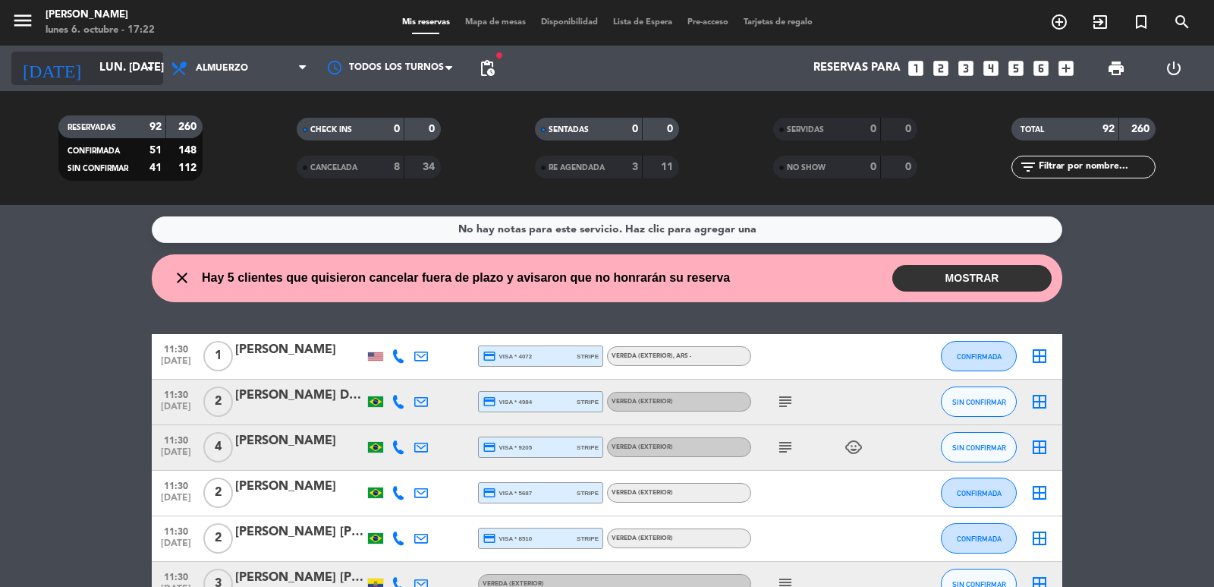
click at [137, 61] on input "lun. [DATE]" at bounding box center [165, 68] width 146 height 29
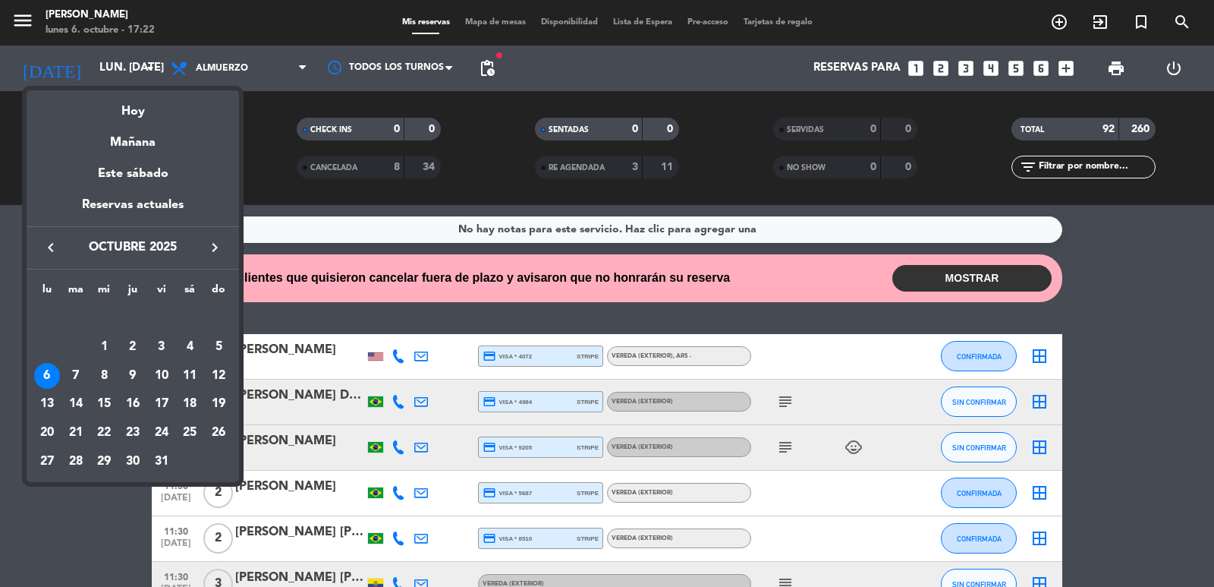
click at [282, 74] on div at bounding box center [607, 293] width 1214 height 587
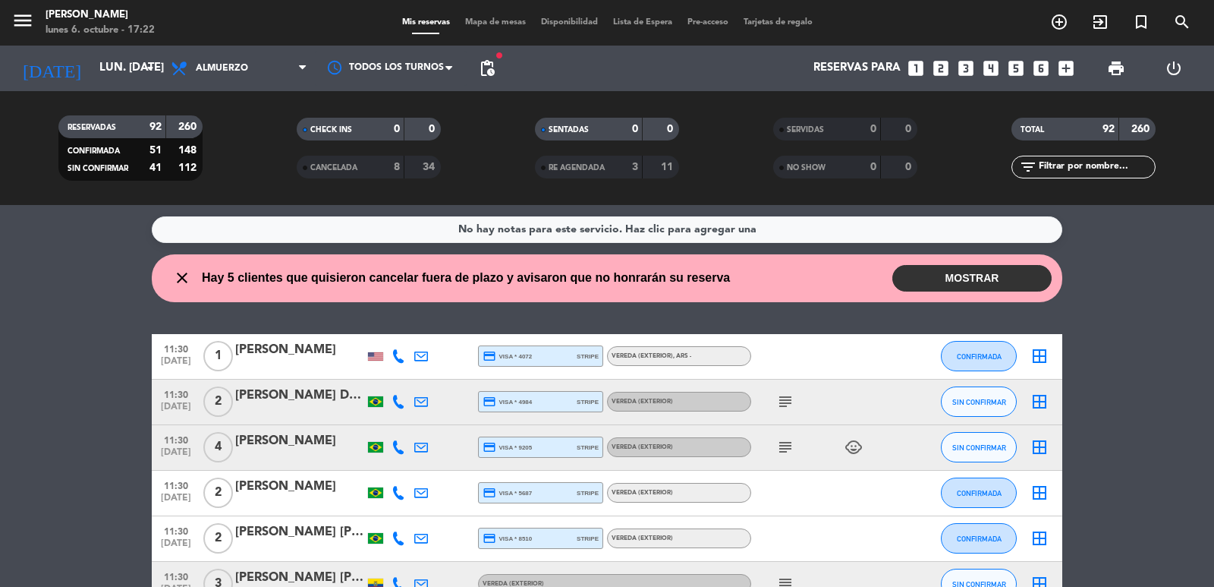
click at [282, 74] on span "Almuerzo" at bounding box center [239, 68] width 152 height 33
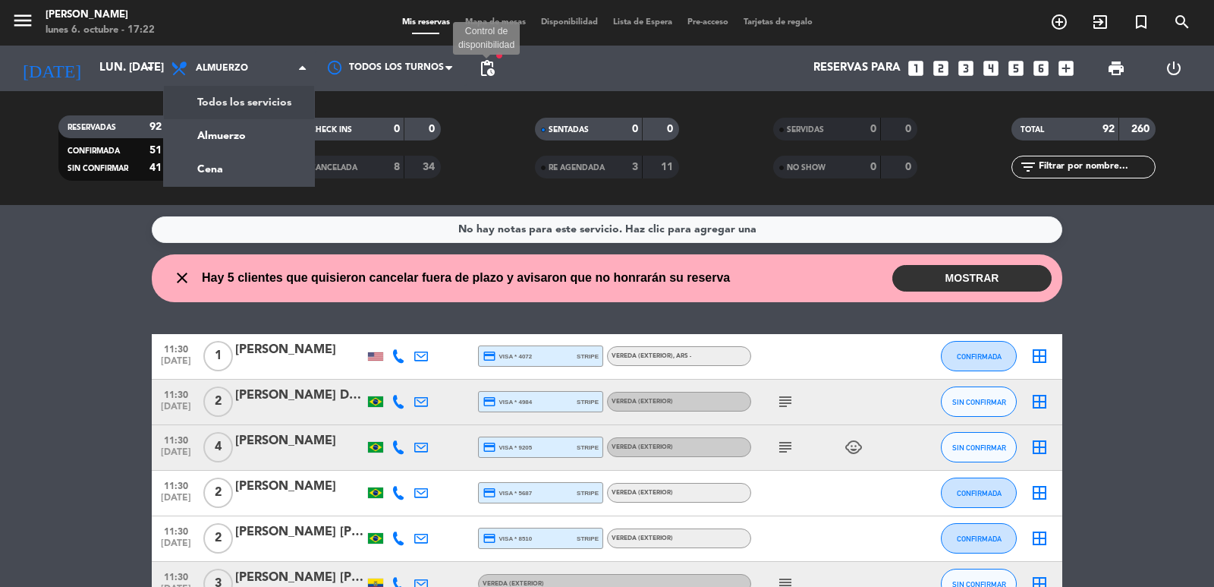
click at [490, 68] on span "pending_actions" at bounding box center [487, 68] width 18 height 18
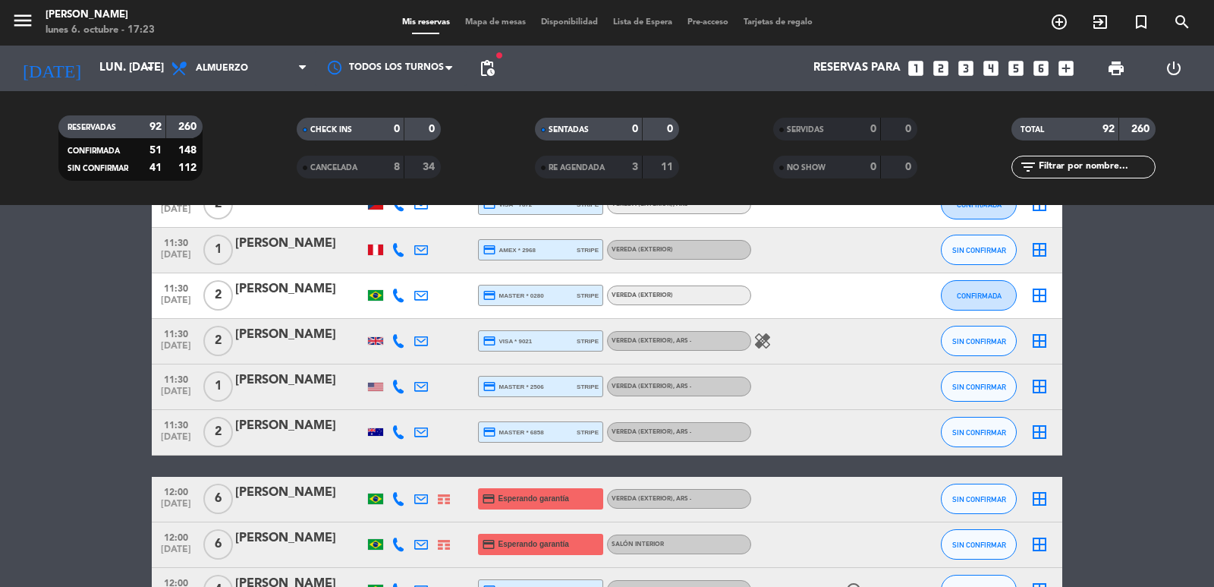
scroll to position [1366, 0]
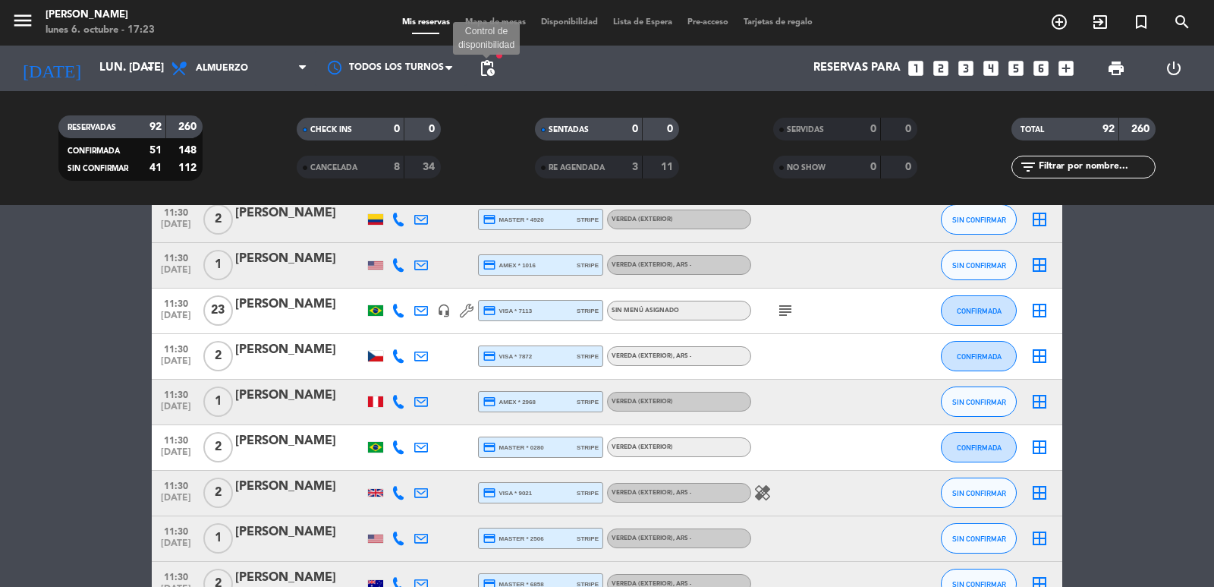
click at [483, 69] on span "pending_actions" at bounding box center [487, 68] width 18 height 18
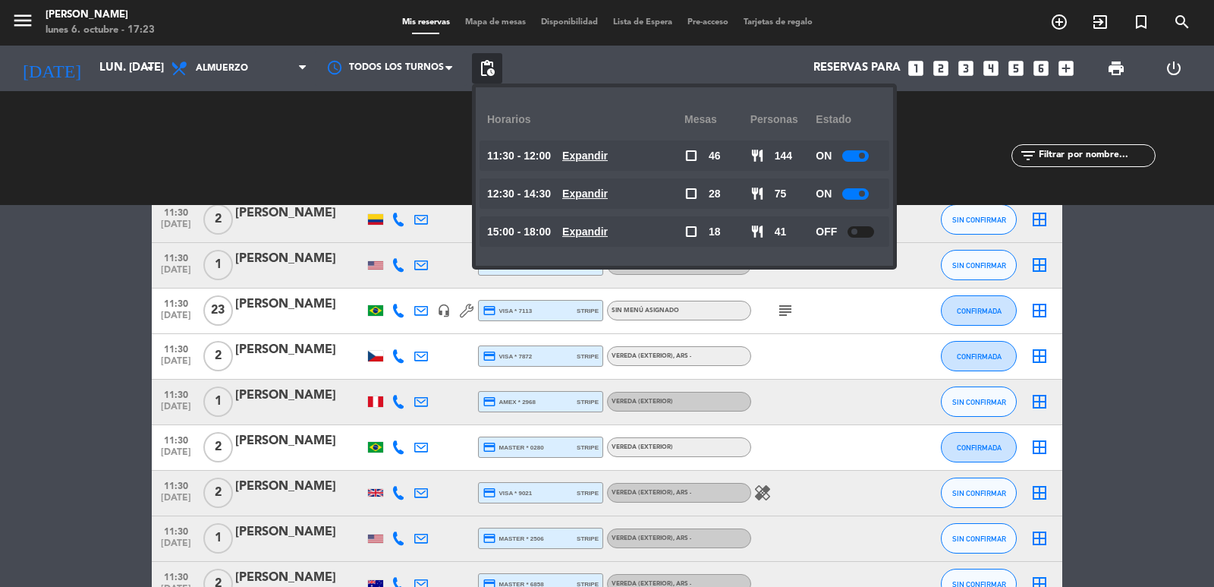
click at [599, 155] on u "Expandir" at bounding box center [585, 155] width 46 height 12
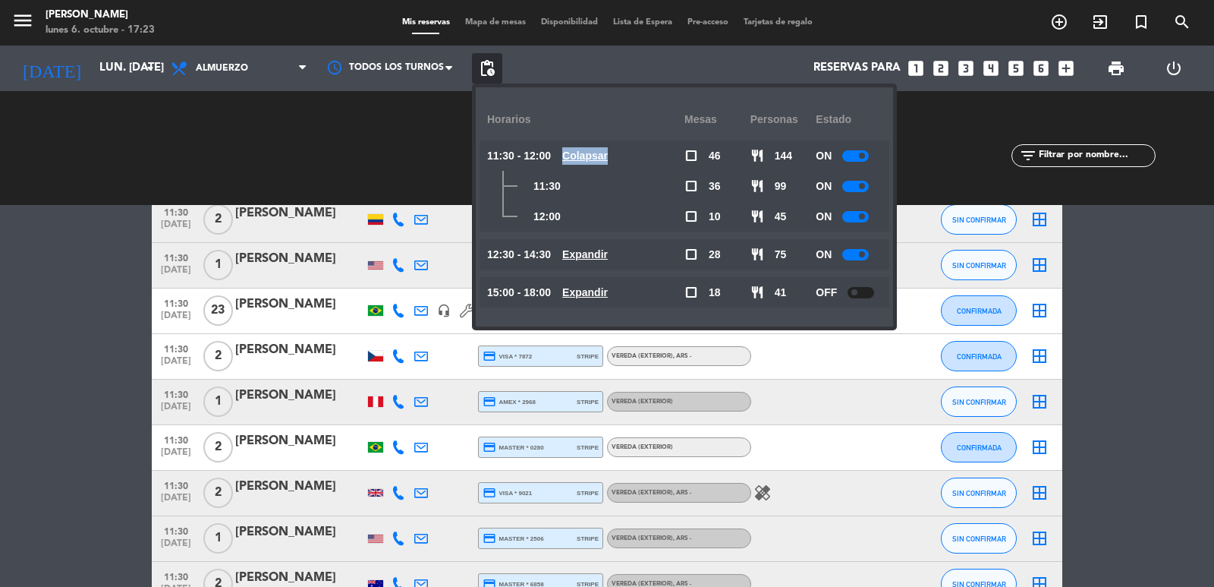
click at [599, 155] on u "Colapsar" at bounding box center [585, 155] width 46 height 12
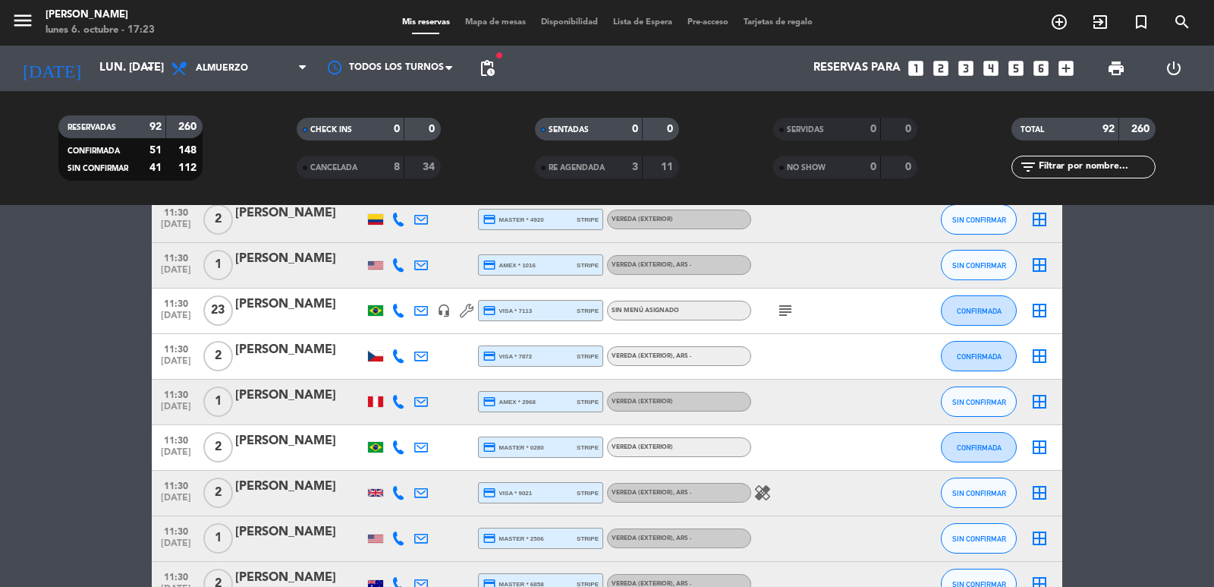
click at [781, 314] on icon "subject" at bounding box center [785, 310] width 18 height 18
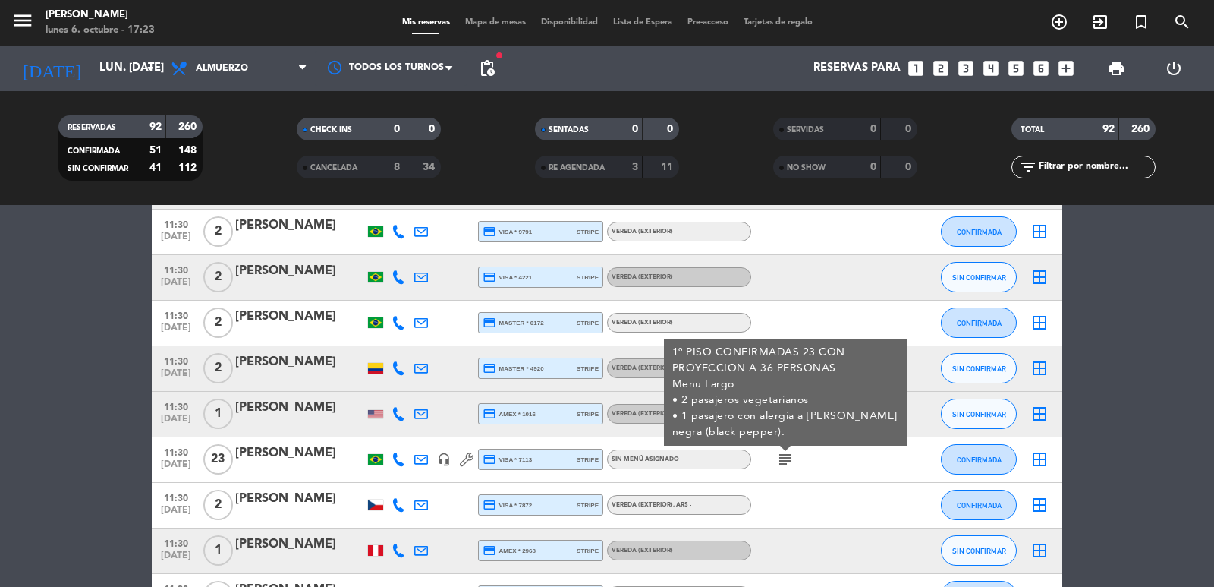
scroll to position [1214, 0]
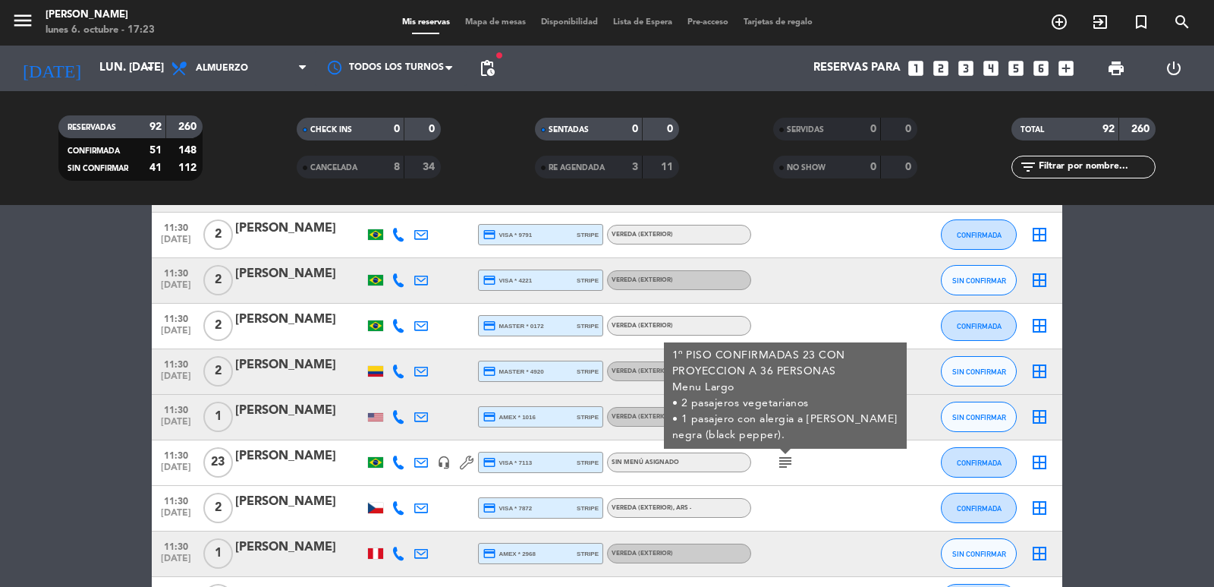
drag, startPoint x: 210, startPoint y: 452, endPoint x: 240, endPoint y: 464, distance: 32.0
click at [234, 466] on div "23" at bounding box center [217, 462] width 35 height 45
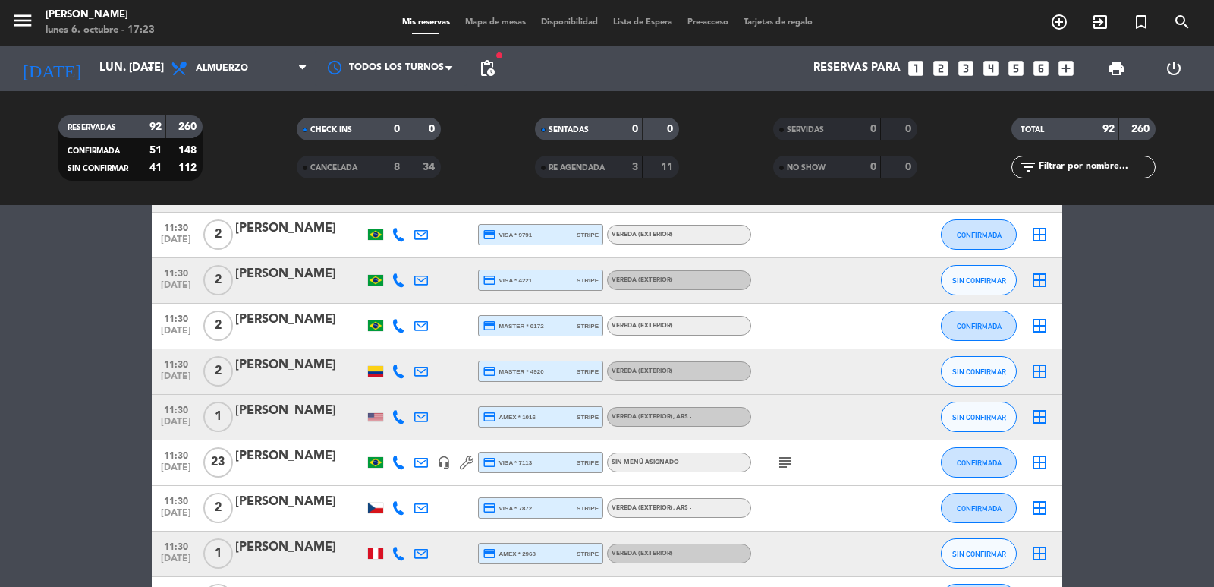
drag, startPoint x: 32, startPoint y: 362, endPoint x: 41, endPoint y: 307, distance: 55.4
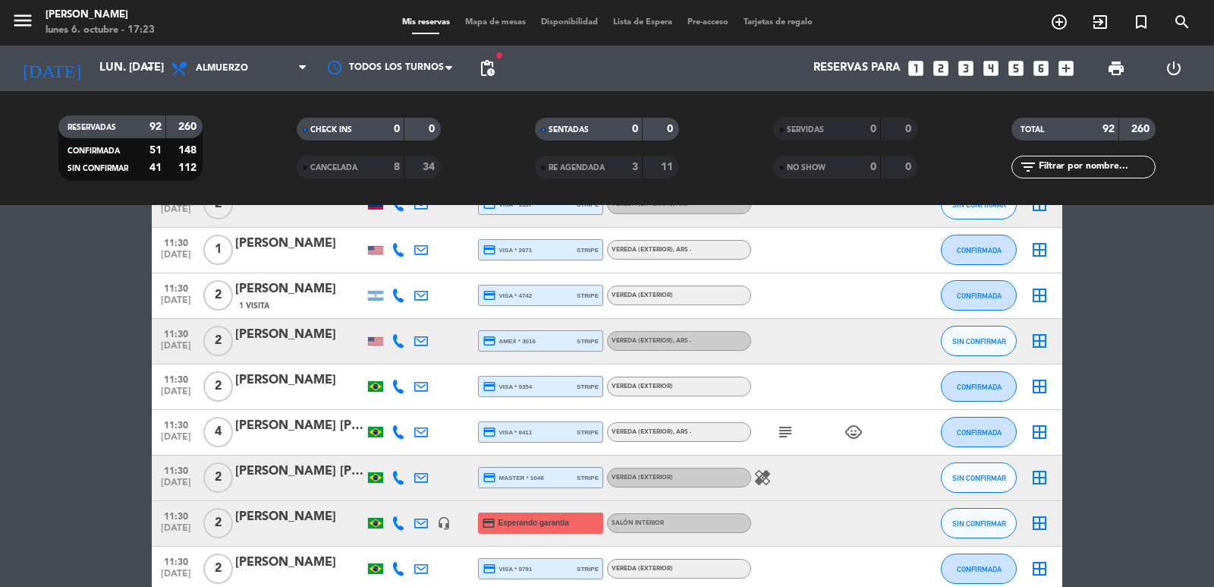
scroll to position [0, 0]
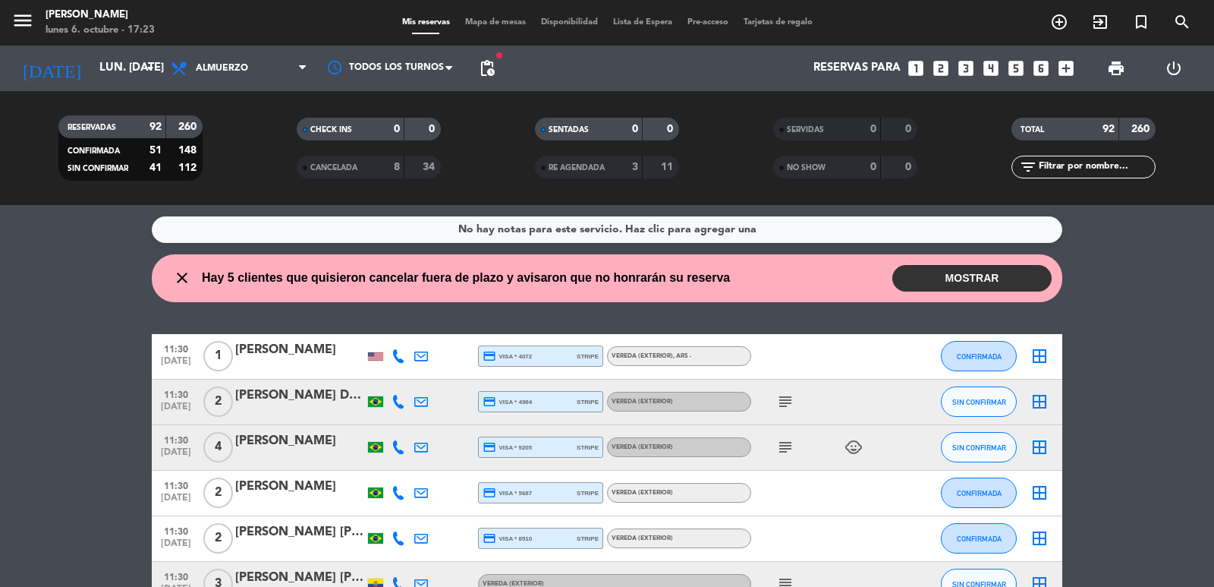
click at [968, 272] on button "MOSTRAR" at bounding box center [971, 278] width 159 height 27
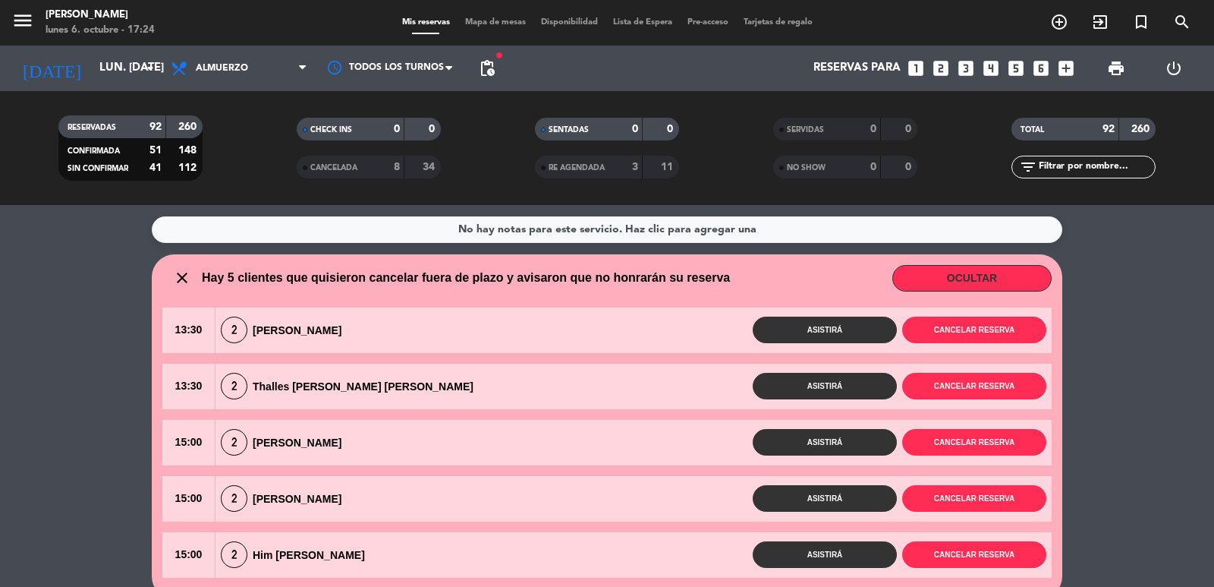
click at [982, 270] on button "OCULTAR" at bounding box center [971, 278] width 159 height 27
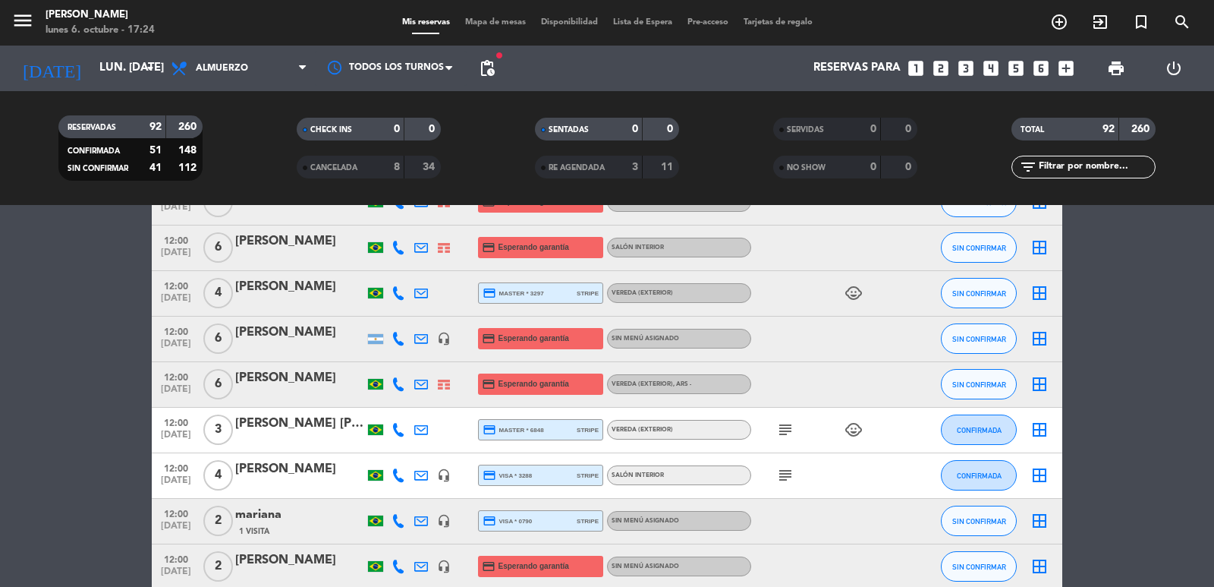
scroll to position [1821, 0]
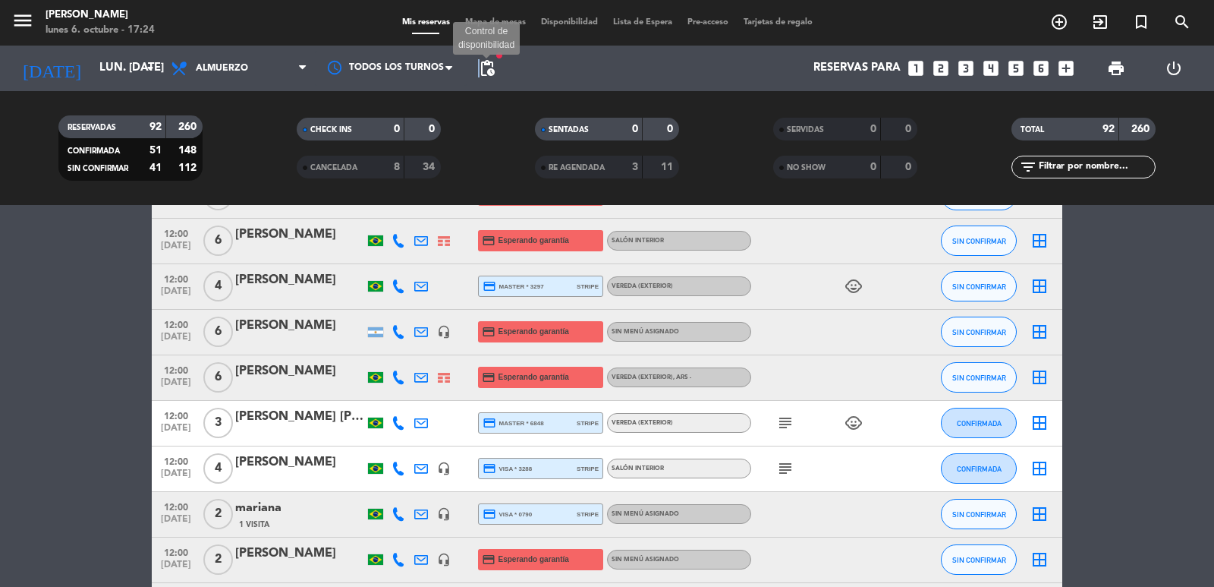
click at [479, 66] on span "pending_actions" at bounding box center [487, 68] width 18 height 18
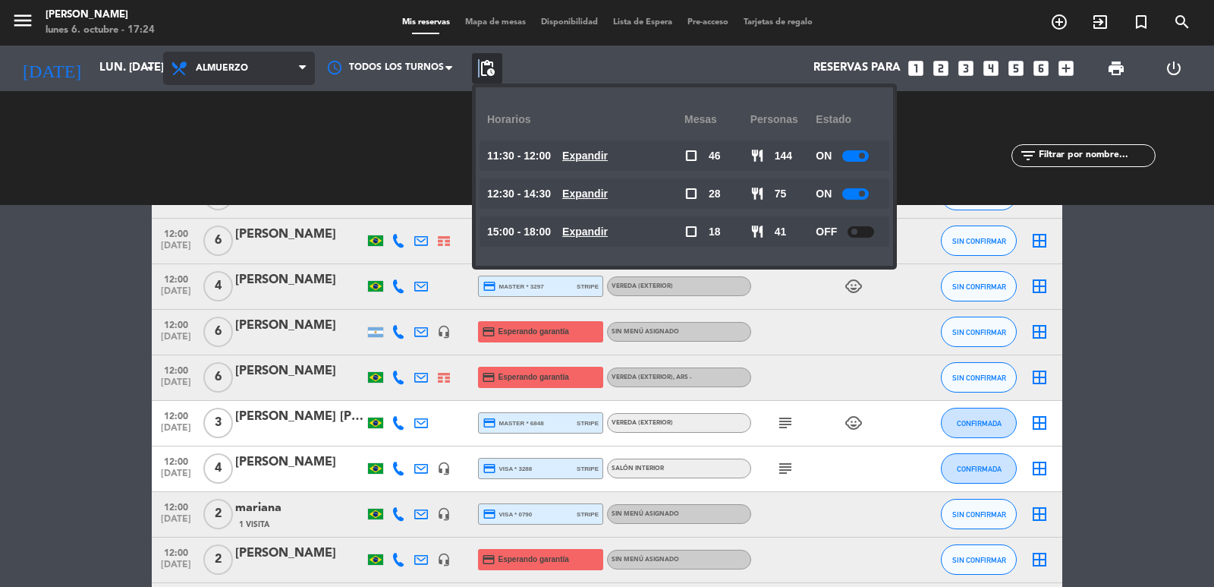
click at [243, 63] on span "Almuerzo" at bounding box center [222, 68] width 52 height 11
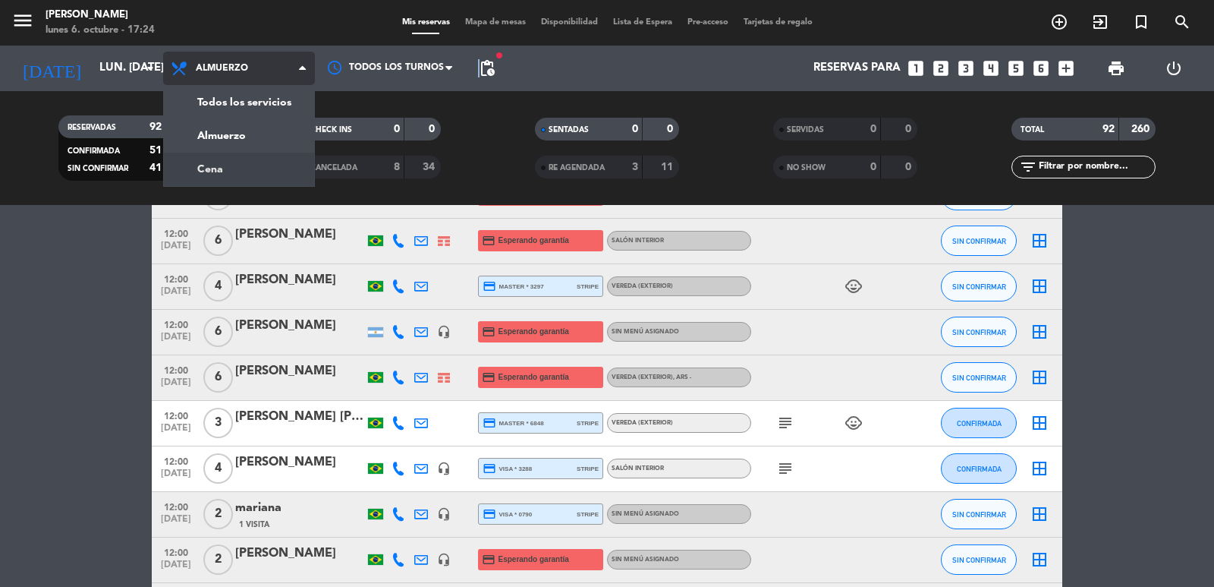
click at [246, 163] on div "menu Don Julio lunes 6. octubre - 17:24 Mis reservas Mapa de mesas Disponibilid…" at bounding box center [607, 102] width 1214 height 205
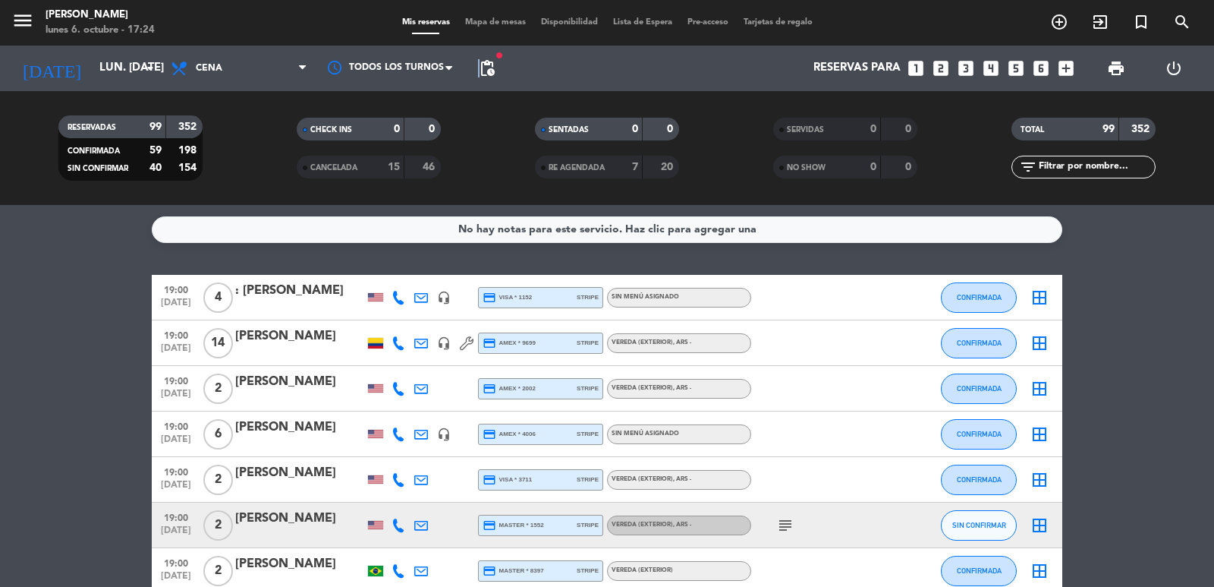
scroll to position [0, 0]
click at [92, 72] on input "lun. [DATE]" at bounding box center [165, 68] width 146 height 29
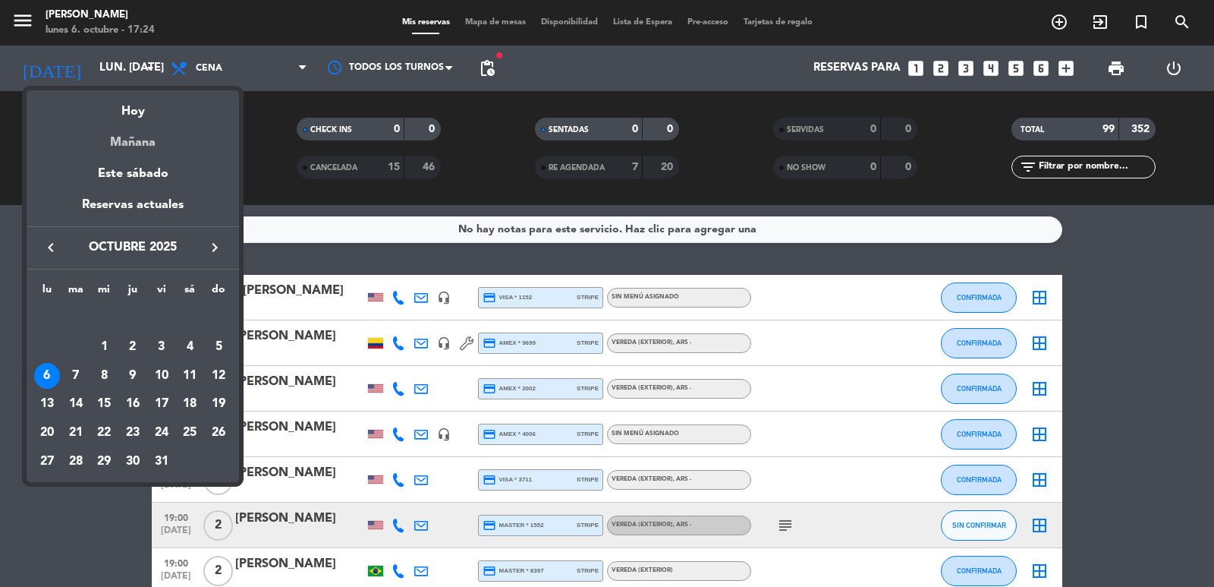
click at [147, 135] on div "Mañana" at bounding box center [133, 136] width 212 height 31
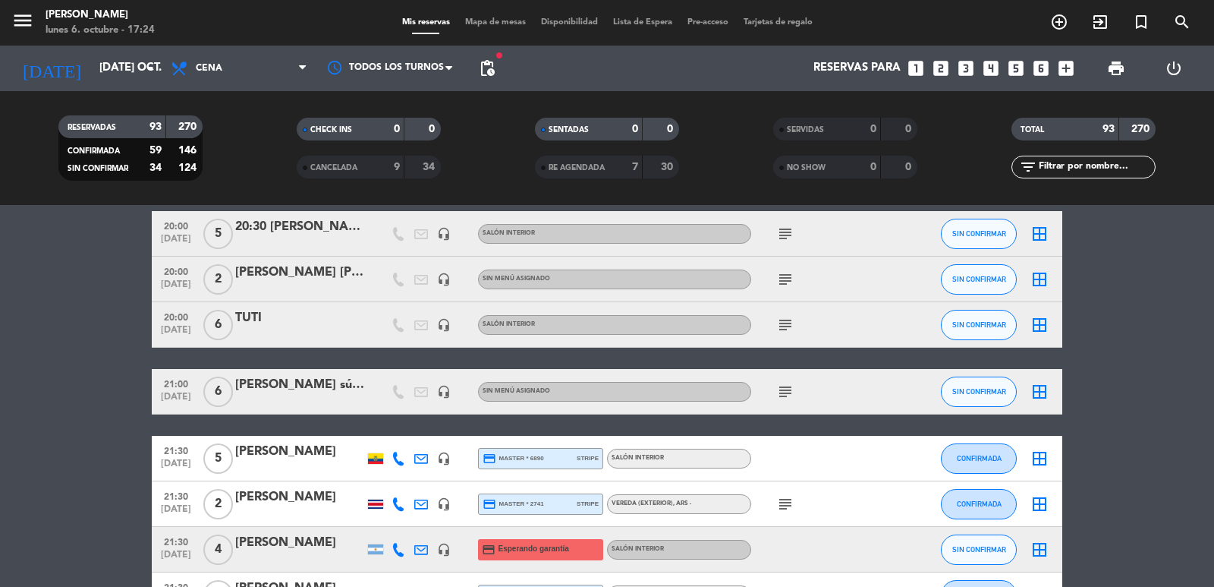
scroll to position [1821, 0]
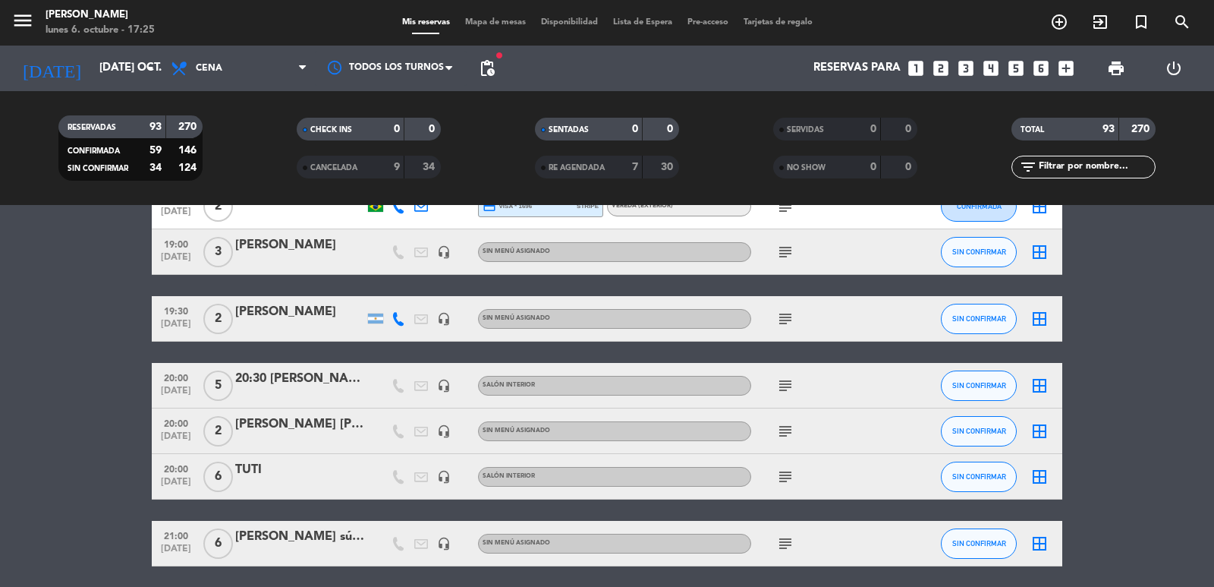
click at [783, 542] on icon "subject" at bounding box center [785, 543] width 18 height 18
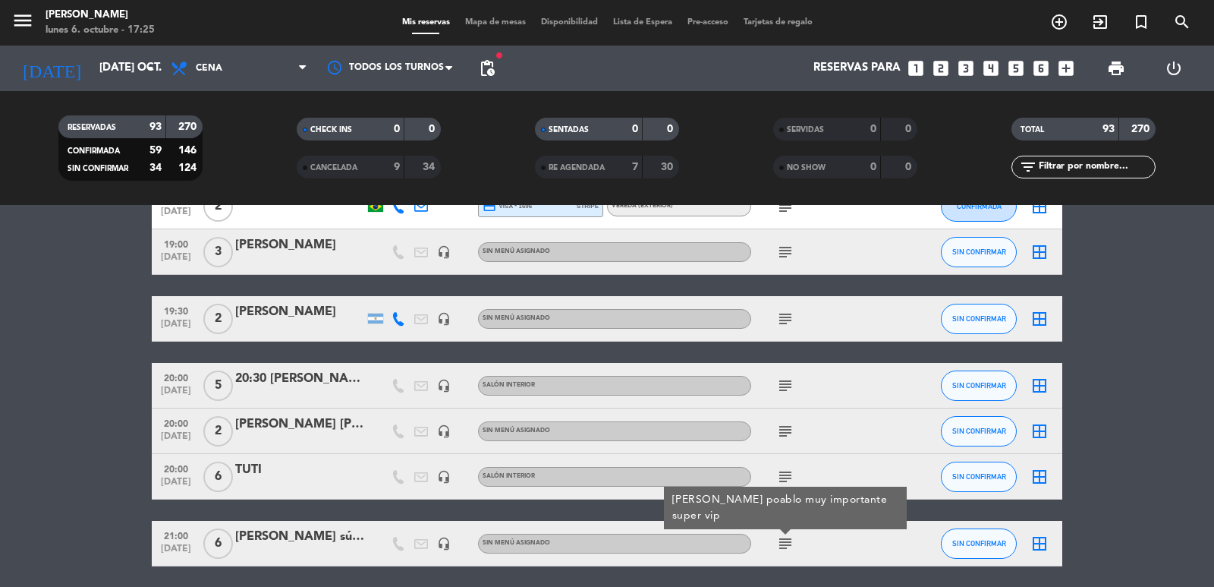
click at [785, 480] on icon "subject" at bounding box center [785, 476] width 18 height 18
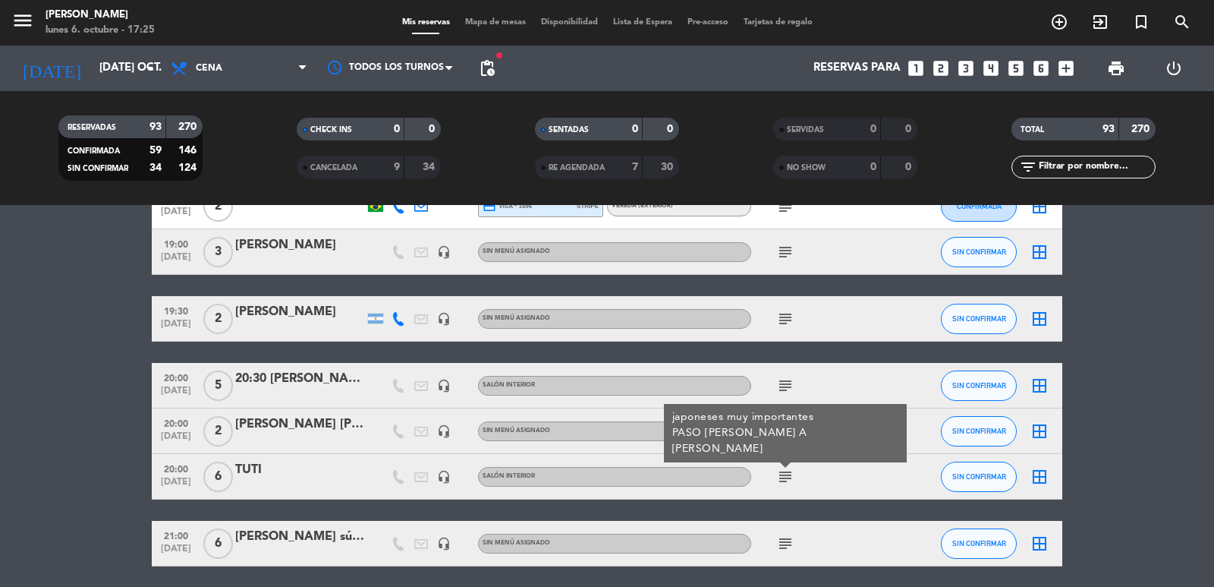
click at [789, 554] on div "subject" at bounding box center [819, 543] width 137 height 45
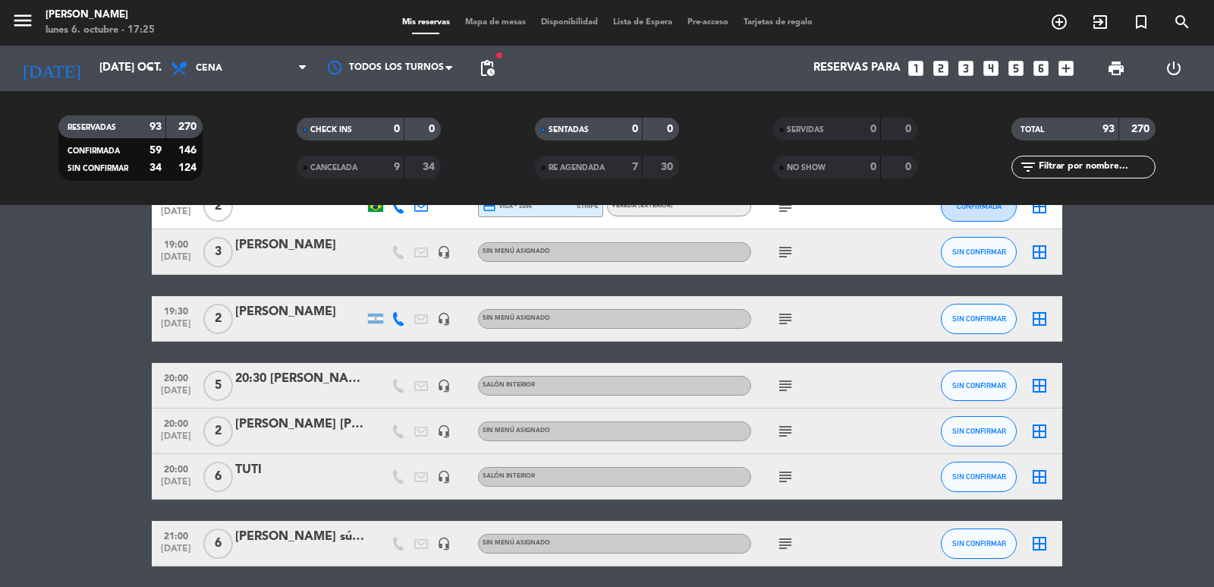
click at [786, 546] on icon "subject" at bounding box center [785, 543] width 18 height 18
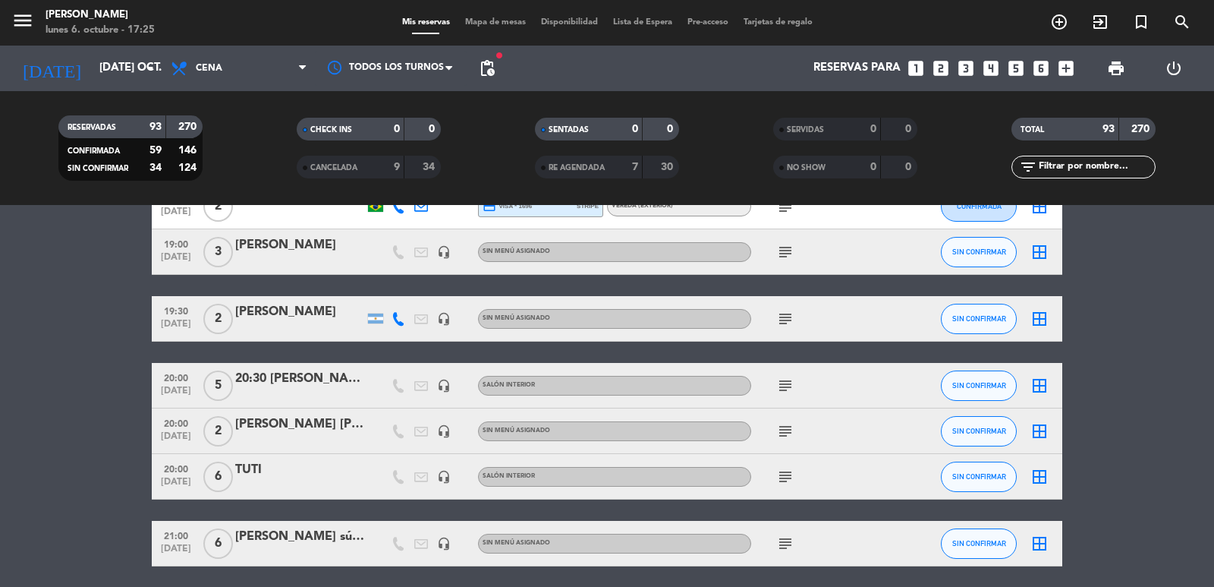
scroll to position [1366, 0]
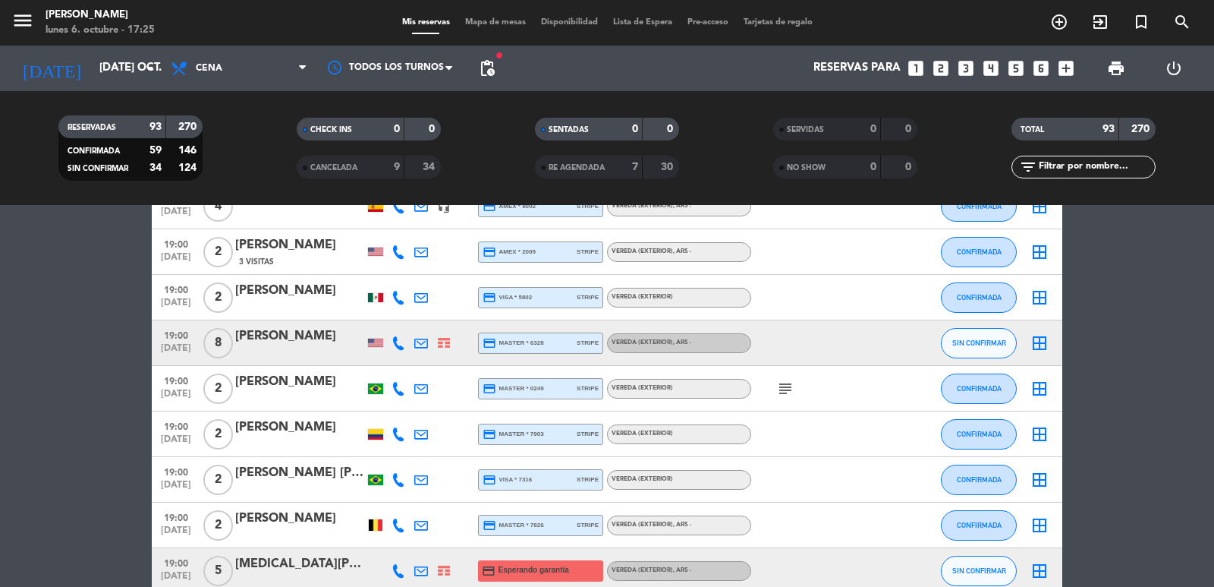
click at [478, 58] on span "pending_actions" at bounding box center [487, 68] width 30 height 30
click at [485, 69] on span "pending_actions" at bounding box center [487, 68] width 18 height 18
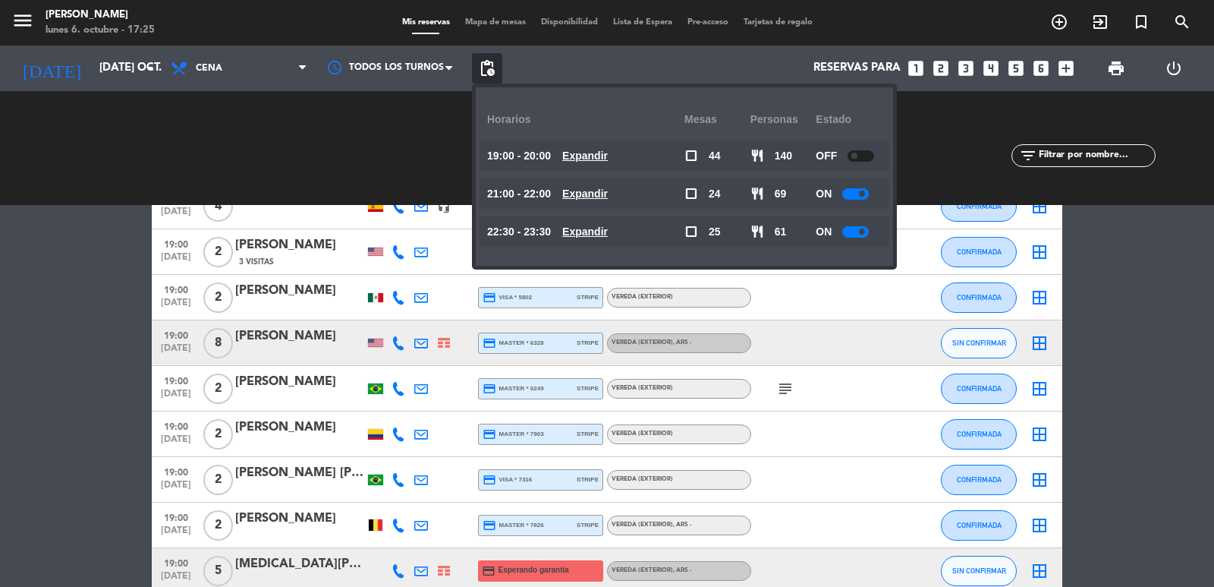
click at [588, 149] on u "Expandir" at bounding box center [585, 155] width 46 height 12
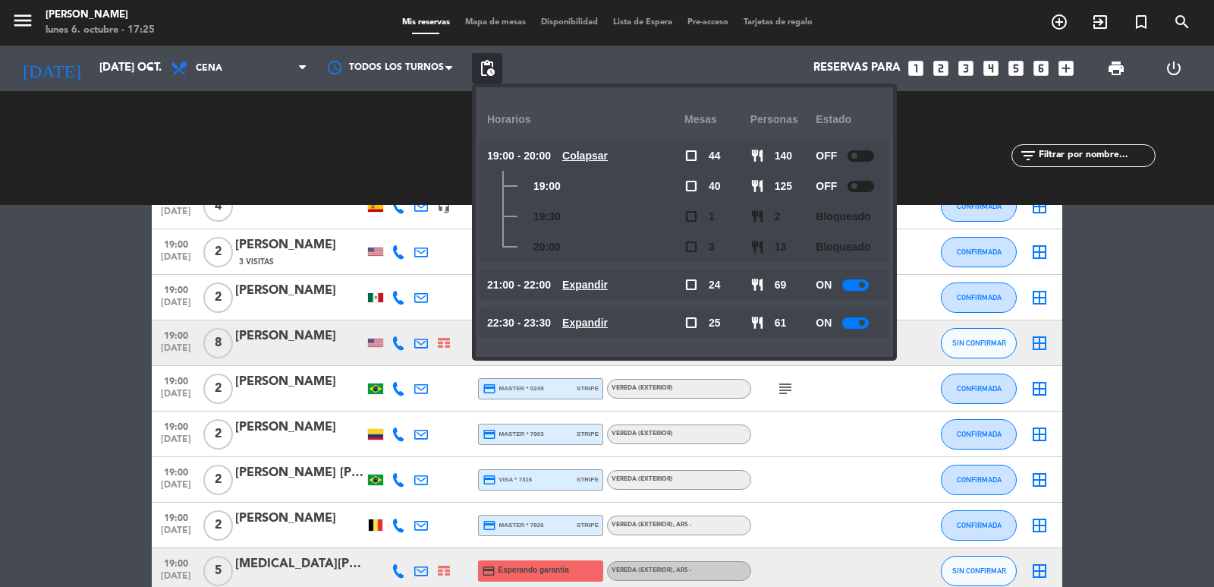
click at [588, 149] on u "Colapsar" at bounding box center [585, 155] width 46 height 12
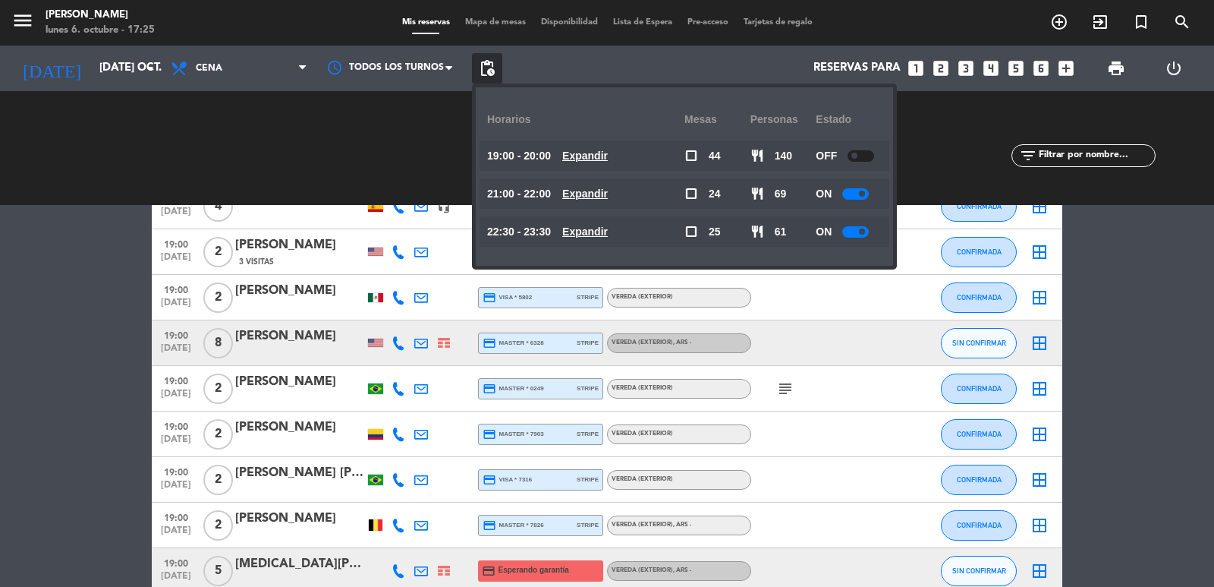
click at [608, 190] on u "Expandir" at bounding box center [585, 193] width 46 height 12
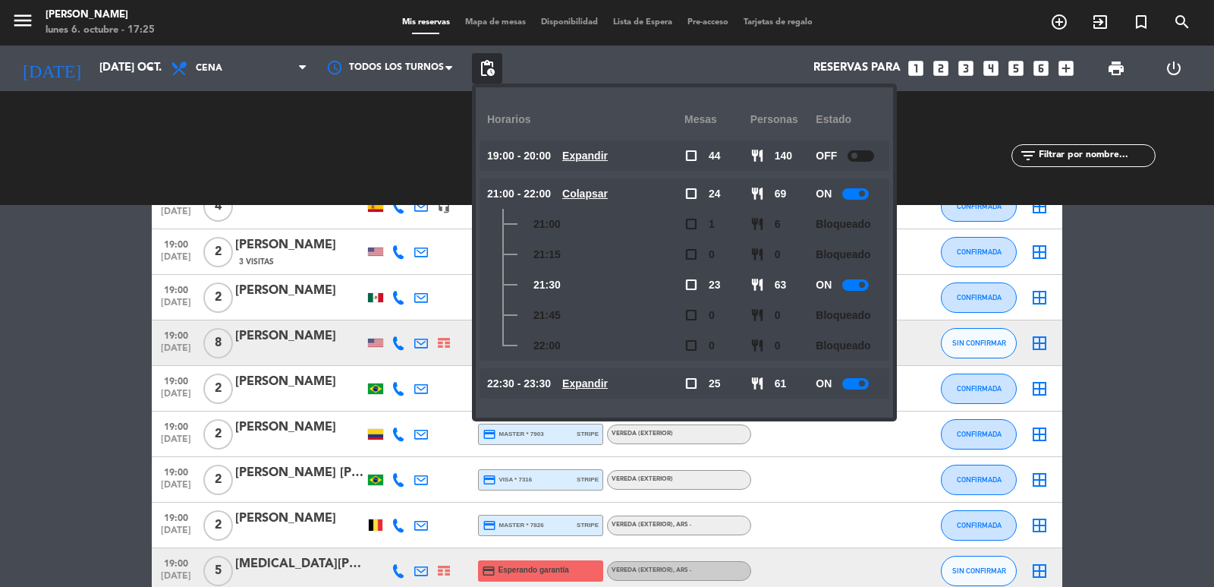
click at [608, 190] on u "Colapsar" at bounding box center [585, 193] width 46 height 12
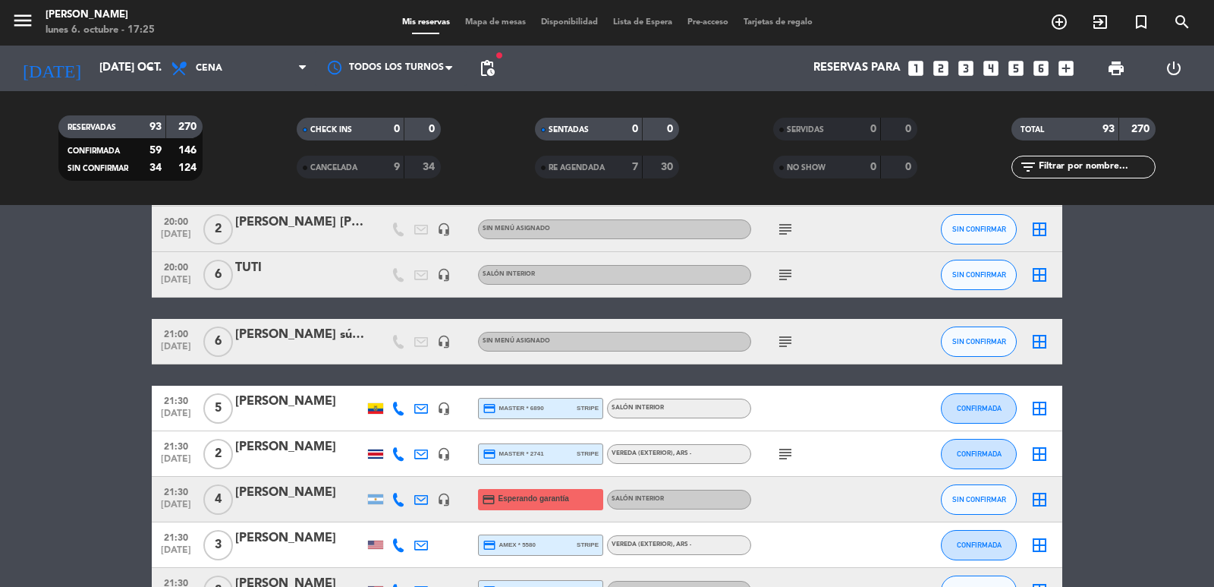
scroll to position [1849, 0]
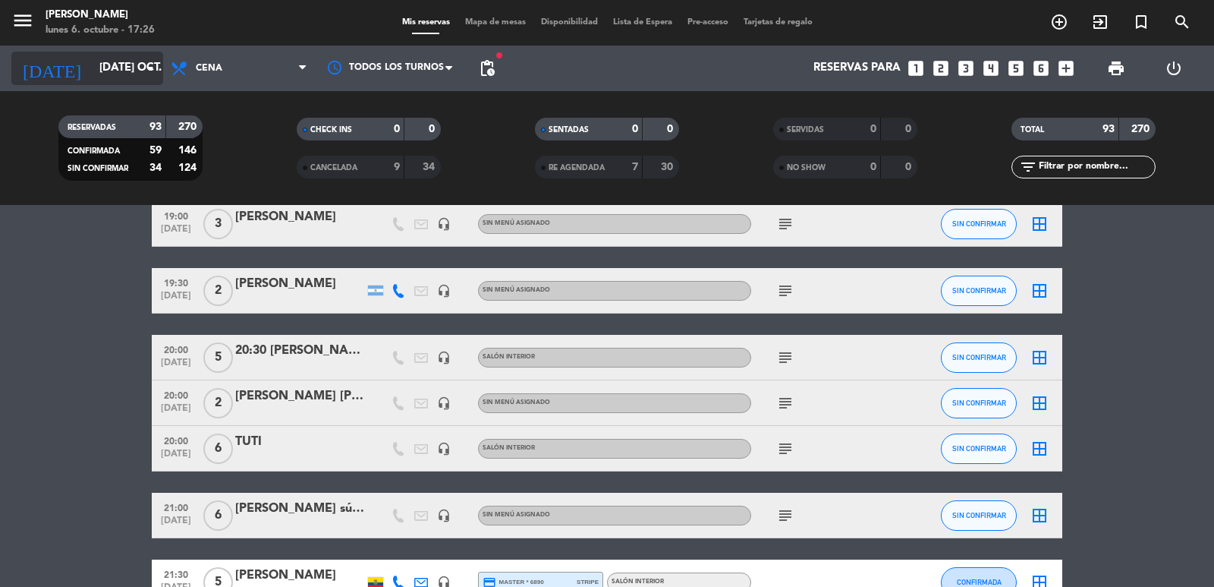
click at [148, 65] on icon "arrow_drop_down" at bounding box center [150, 68] width 18 height 18
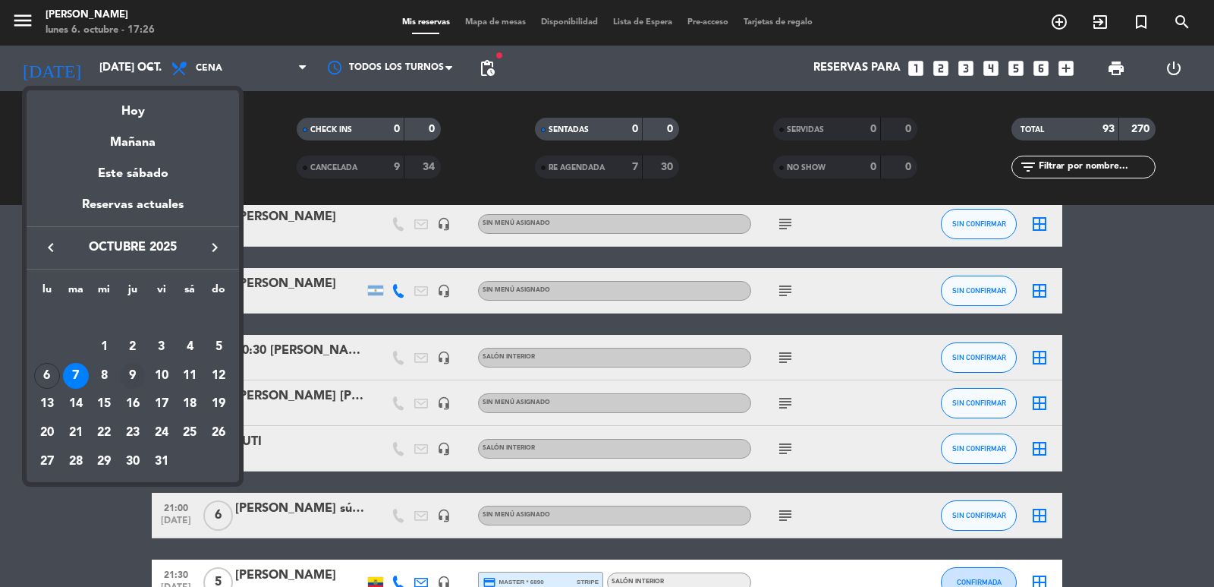
click at [133, 373] on div "9" at bounding box center [133, 376] width 26 height 26
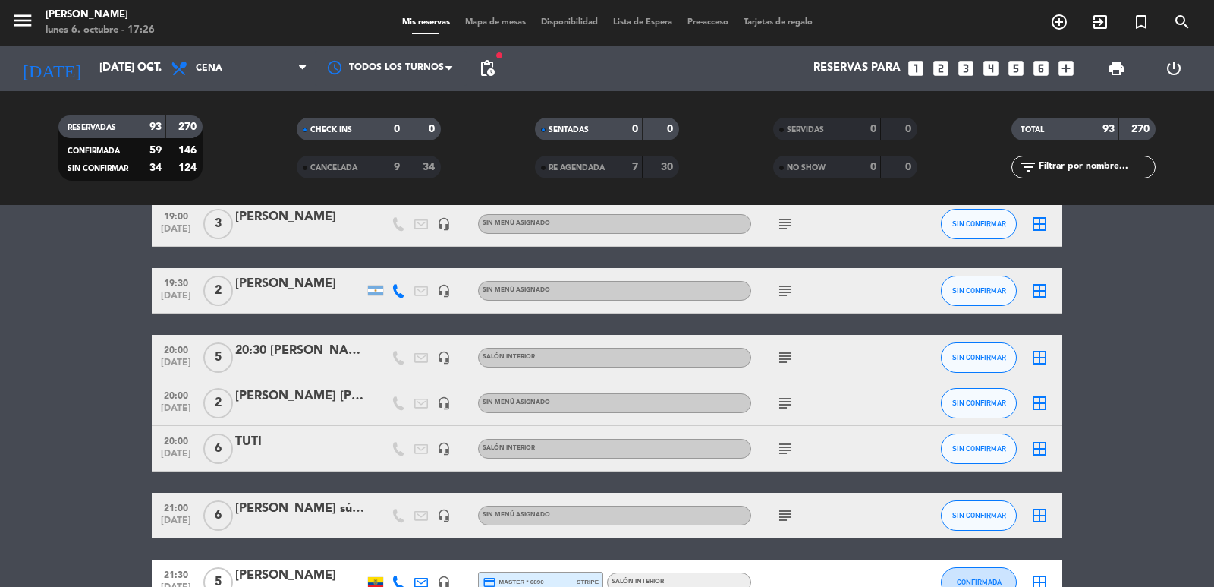
type input "jue. 9 oct."
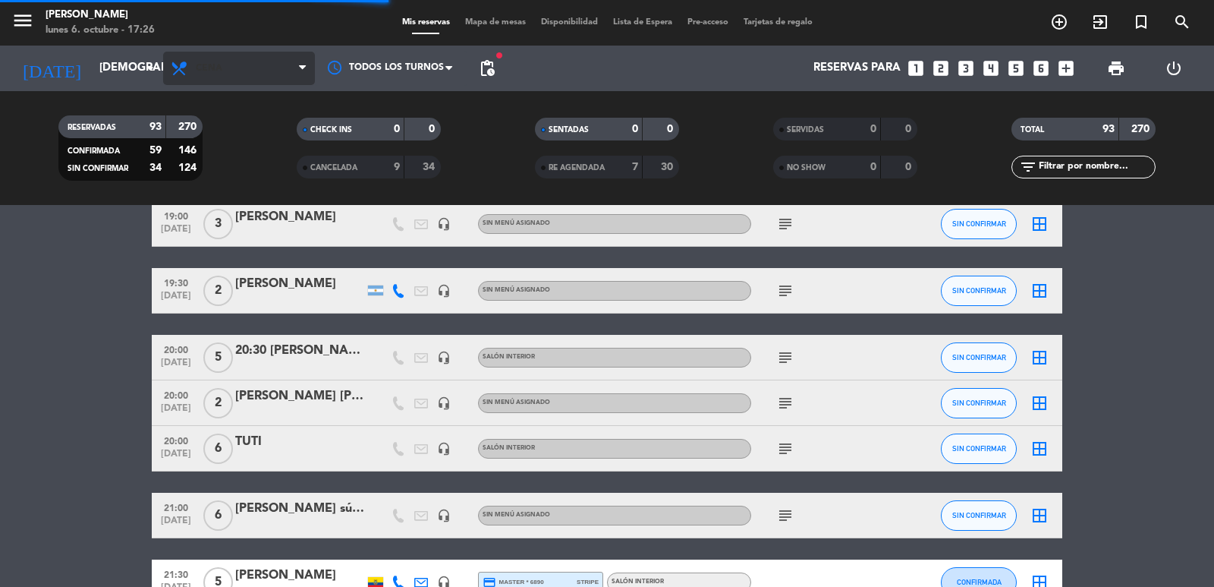
click at [212, 71] on span "Cena" at bounding box center [209, 68] width 27 height 11
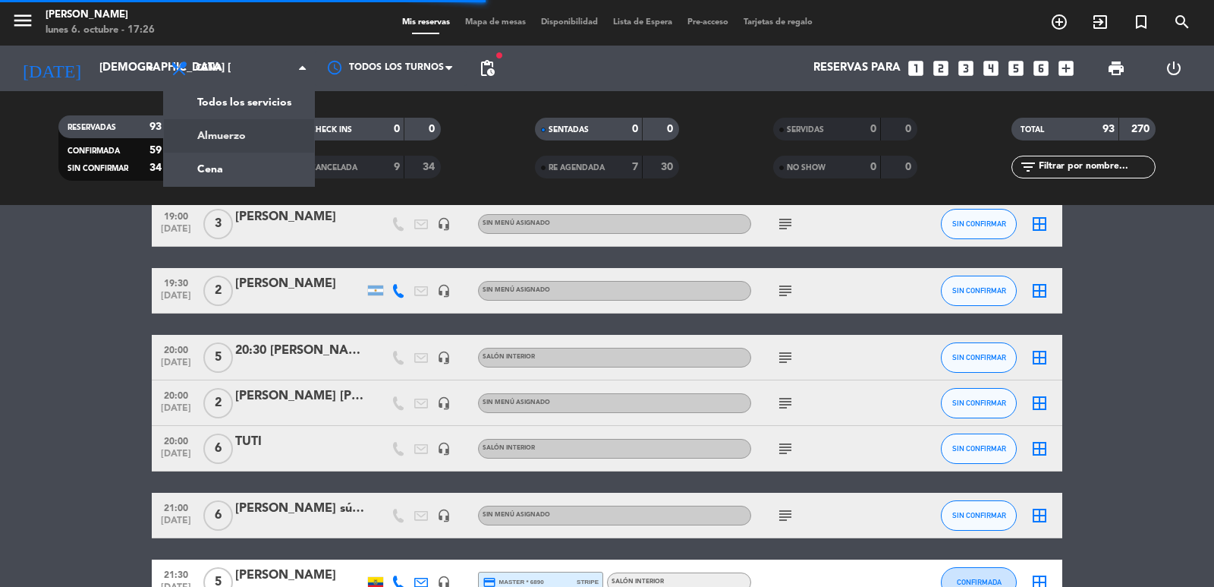
click at [212, 134] on div "menu Don Julio lunes 6. octubre - 17:26 Mis reservas Mapa de mesas Disponibilid…" at bounding box center [607, 102] width 1214 height 205
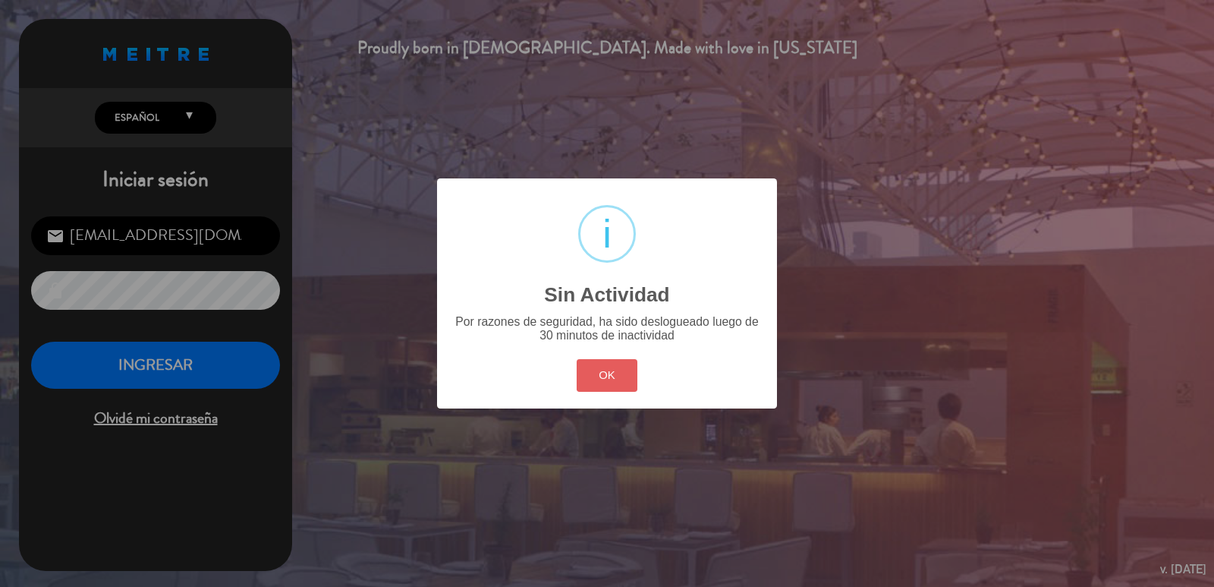
click at [637, 379] on div "OK Cancel" at bounding box center [607, 374] width 68 height 39
click at [605, 382] on button "OK" at bounding box center [607, 375] width 61 height 33
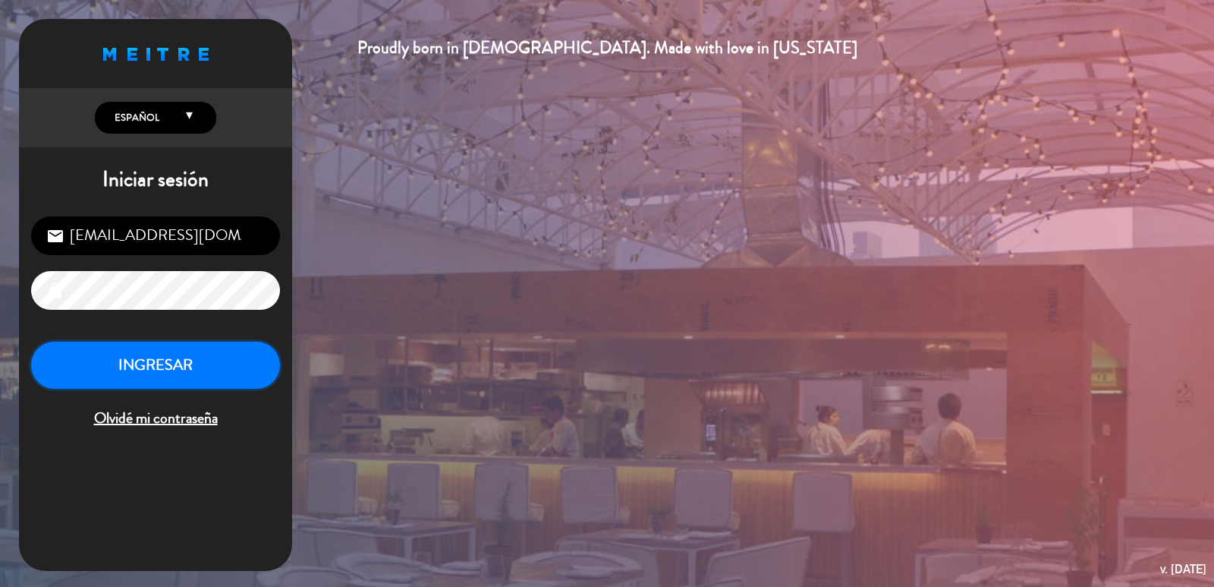
click at [88, 357] on button "INGRESAR" at bounding box center [155, 365] width 249 height 48
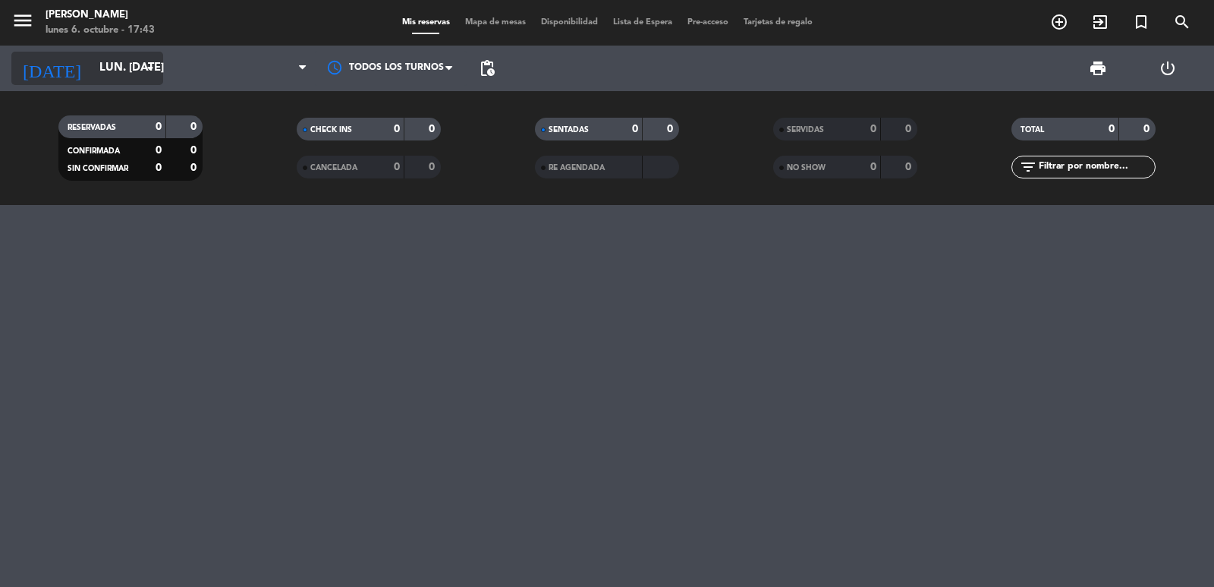
click at [141, 72] on div "[DATE] lun. [DATE] arrow_drop_down" at bounding box center [87, 68] width 152 height 33
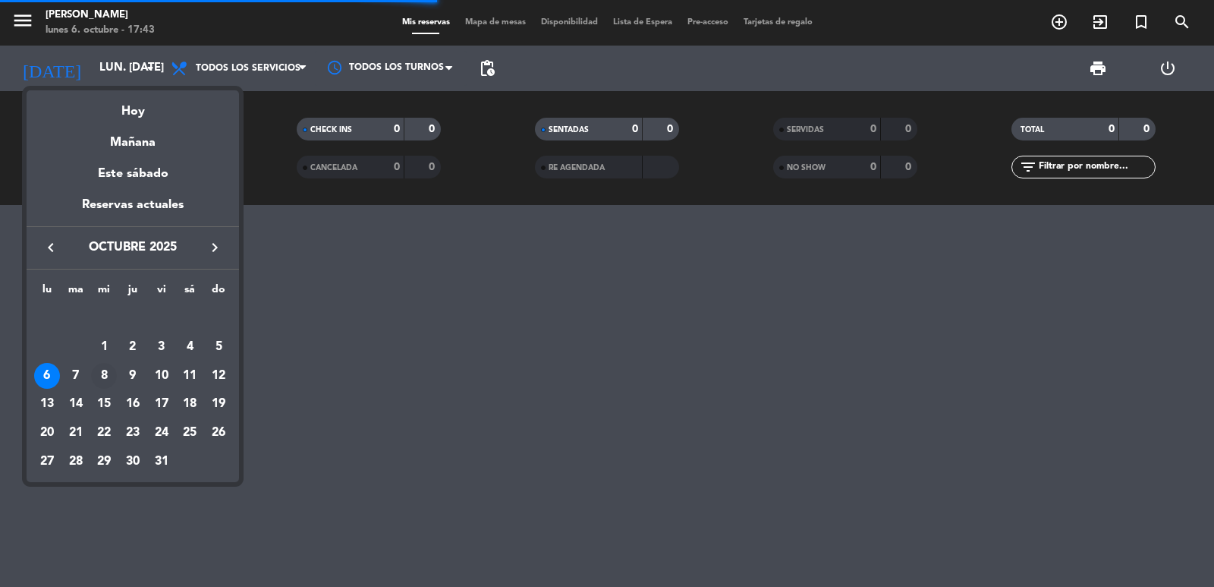
click at [105, 369] on div "8" at bounding box center [104, 376] width 26 height 26
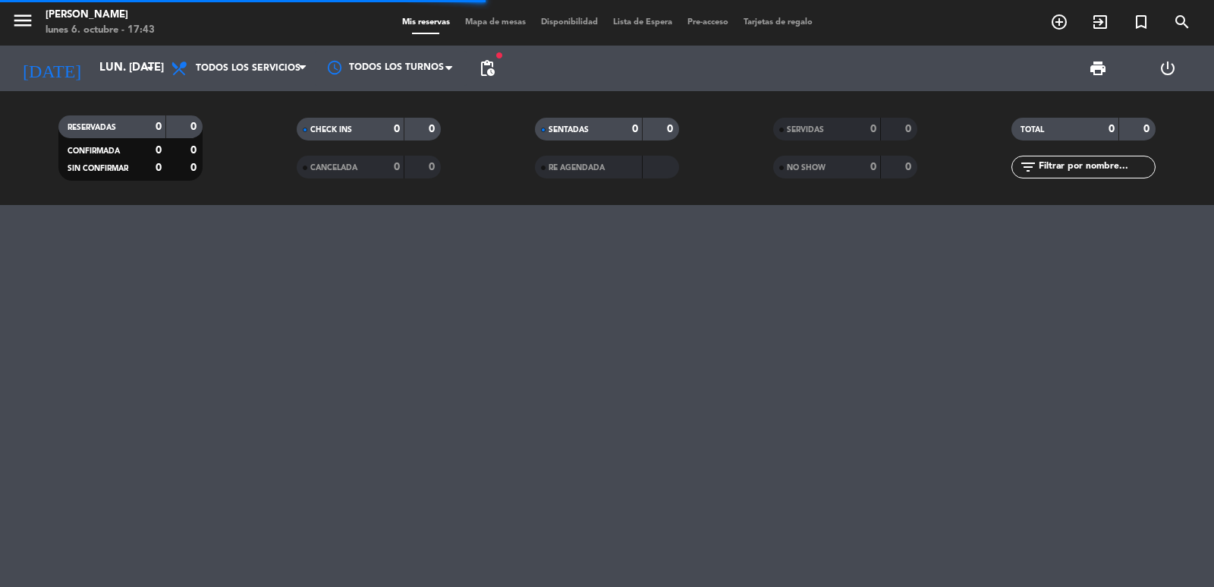
type input "mié. [DATE]"
